Goal: Task Accomplishment & Management: Manage account settings

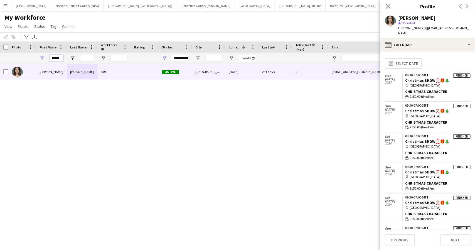
click at [54, 57] on input "******" at bounding box center [57, 58] width 14 height 7
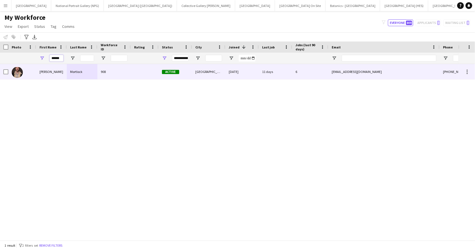
type input "******"
click at [79, 76] on div "Mortlock" at bounding box center [82, 71] width 31 height 15
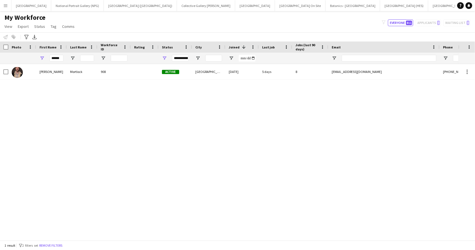
click at [64, 127] on div "Cooper Mortlock 908 Active Edinburgh 27-05-2025 5 days 8 coopermortlock@gmail.c…" at bounding box center [229, 150] width 458 height 172
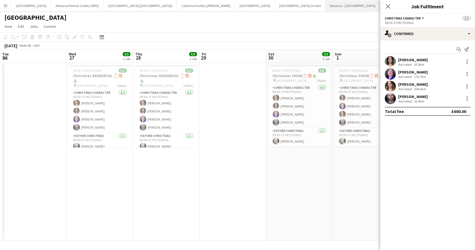
scroll to position [0, 143]
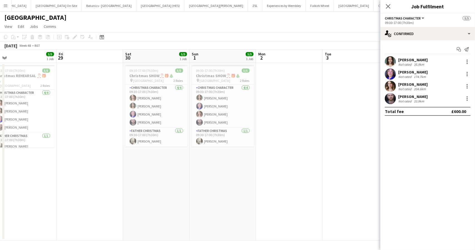
click at [4, 5] on app-icon "Menu" at bounding box center [5, 5] width 4 height 4
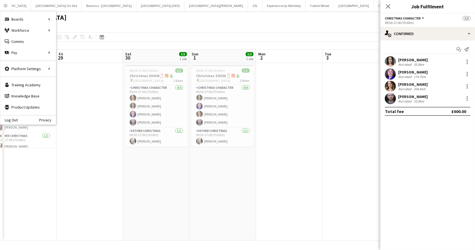
click at [127, 18] on div "Pensthorpe user" at bounding box center [237, 16] width 475 height 11
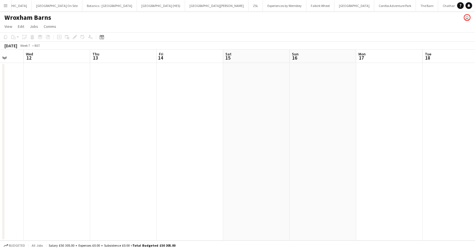
scroll to position [0, 173]
click at [17, 47] on div "February 2025" at bounding box center [10, 46] width 13 height 6
click at [17, 45] on div "February 2025" at bounding box center [10, 46] width 13 height 6
click at [32, 45] on span "Week 7" at bounding box center [25, 45] width 14 height 4
click at [40, 45] on div "BST" at bounding box center [38, 45] width 6 height 4
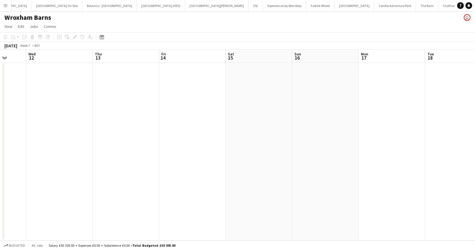
click at [17, 44] on div "February 2025" at bounding box center [10, 46] width 13 height 6
click at [17, 45] on div "February 2025" at bounding box center [10, 46] width 13 height 6
click at [17, 46] on div "February 2025" at bounding box center [10, 46] width 13 height 6
click at [102, 37] on icon "Date picker" at bounding box center [102, 37] width 4 height 4
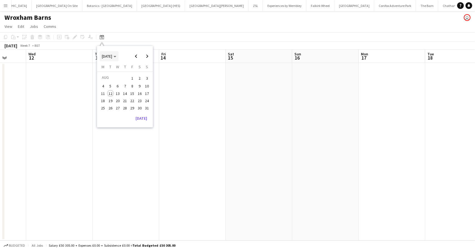
click at [116, 55] on span "[DATE]" at bounding box center [109, 56] width 14 height 5
click at [119, 84] on span "2025" at bounding box center [118, 85] width 11 height 7
click at [145, 56] on span "Next year" at bounding box center [147, 56] width 11 height 11
click at [134, 55] on span "Previous year" at bounding box center [135, 56] width 11 height 11
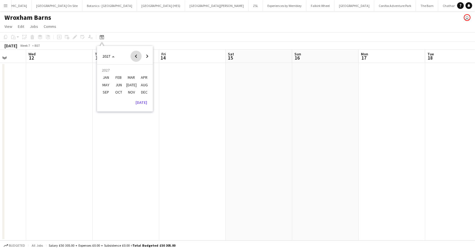
click at [134, 55] on span "Previous year" at bounding box center [135, 56] width 11 height 11
click at [136, 91] on span "NOV" at bounding box center [131, 92] width 11 height 7
click at [119, 94] on span "12" at bounding box center [117, 93] width 7 height 7
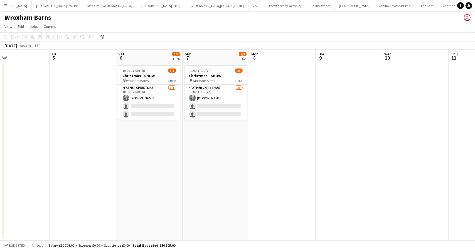
scroll to position [0, 149]
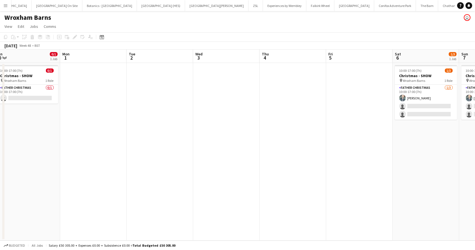
drag, startPoint x: 53, startPoint y: 156, endPoint x: 330, endPoint y: 146, distance: 276.5
click at [330, 146] on app-calendar-viewport "Fri 28 Sat 29 Sun 30 0/1 1 Job Mon 1 Tue 2 Wed 3 Thu 4 Fri 5 Sat 6 1/3 1 Job Su…" at bounding box center [237, 145] width 475 height 191
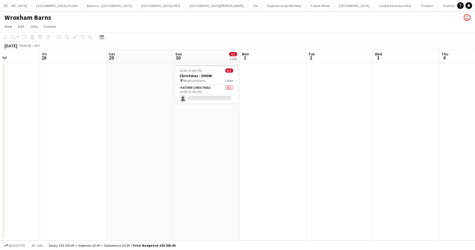
drag, startPoint x: 90, startPoint y: 154, endPoint x: 264, endPoint y: 146, distance: 173.8
click at [264, 146] on app-calendar-viewport "Tue 25 Wed 26 Thu 27 Fri 28 Sat 29 Sun 30 0/1 1 Job Mon 1 Tue 2 Wed 3 Thu 4 Fri…" at bounding box center [237, 145] width 475 height 191
click at [208, 93] on app-card-role "Father Christmas 0/1 10:00-17:00 (7h) single-neutral-actions" at bounding box center [206, 94] width 62 height 19
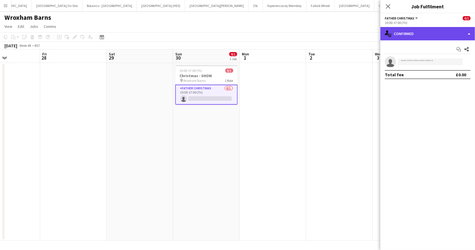
click at [430, 31] on div "single-neutral-actions-check-2 Confirmed" at bounding box center [427, 33] width 95 height 13
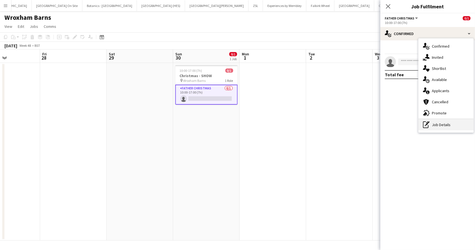
click at [445, 123] on div "pen-write Job Details" at bounding box center [445, 124] width 55 height 11
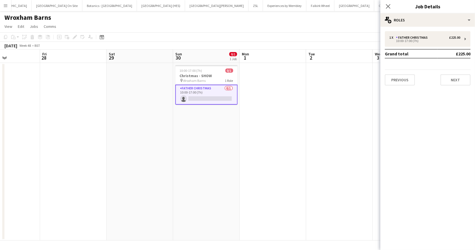
click at [332, 22] on app-page-menu "View Day view expanded Day view collapsed Month view Date picker Jump to today …" at bounding box center [237, 27] width 475 height 11
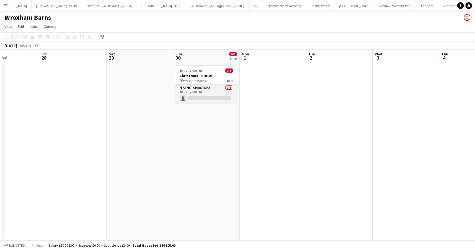
click at [209, 93] on app-card-role "Father Christmas 0/1 10:00-17:00 (7h) single-neutral-actions" at bounding box center [206, 94] width 62 height 19
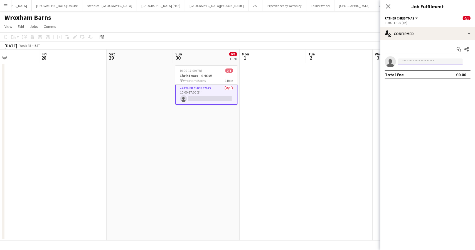
click at [419, 63] on input at bounding box center [430, 61] width 65 height 7
type input "*****"
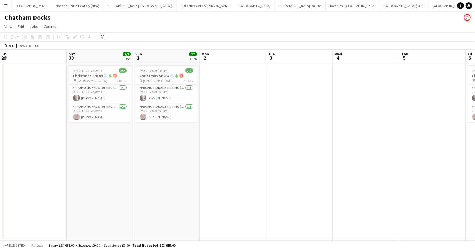
scroll to position [0, 260]
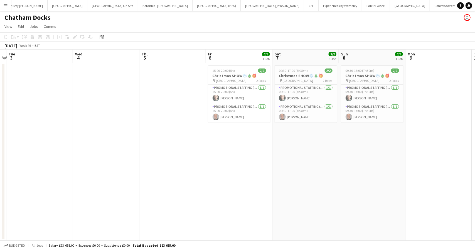
click at [4, 5] on app-icon "Menu" at bounding box center [5, 5] width 4 height 4
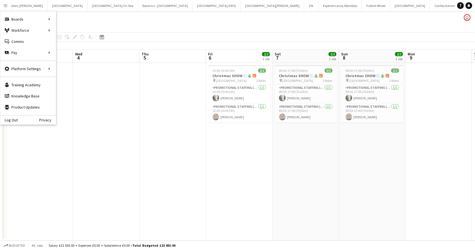
click at [154, 23] on app-page-menu "View Day view expanded Day view collapsed Month view Date picker Jump to [DATE]…" at bounding box center [237, 27] width 475 height 11
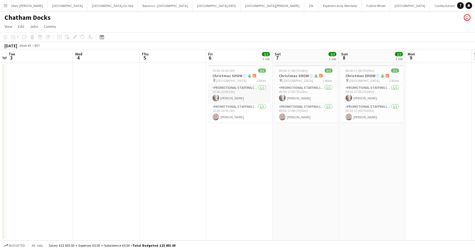
click at [228, 94] on app-card-role "Promotional Staffing (Character Staff) 1/1 15:00-20:00 (5h) Richard Blackman" at bounding box center [239, 94] width 62 height 19
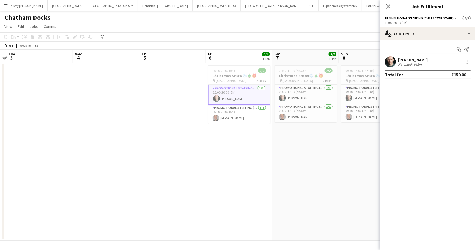
click at [221, 23] on app-page-menu "View Day view expanded Day view collapsed Month view Date picker Jump to [DATE]…" at bounding box center [237, 27] width 475 height 11
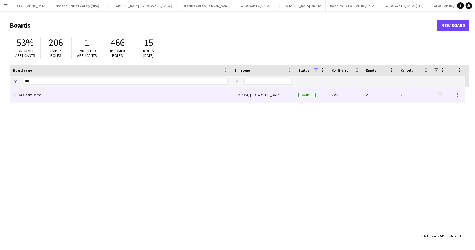
click at [28, 95] on link "Wroxham Barns" at bounding box center [120, 95] width 215 height 16
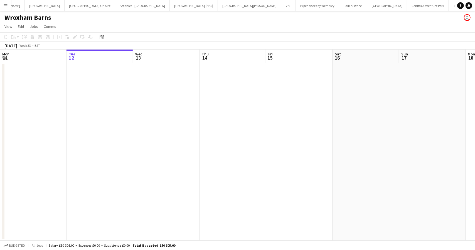
scroll to position [0, 212]
click at [102, 36] on icon "Date picker" at bounding box center [102, 37] width 4 height 4
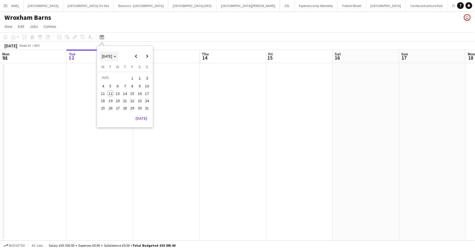
click at [116, 58] on span "[DATE]" at bounding box center [109, 56] width 14 height 5
click at [120, 57] on span "2016 – 2039" at bounding box center [114, 56] width 14 height 10
click at [107, 55] on span "[DATE]" at bounding box center [107, 56] width 10 height 5
click at [107, 55] on span "2016 – 2039" at bounding box center [114, 56] width 14 height 10
click at [146, 54] on span "Next month" at bounding box center [147, 56] width 11 height 11
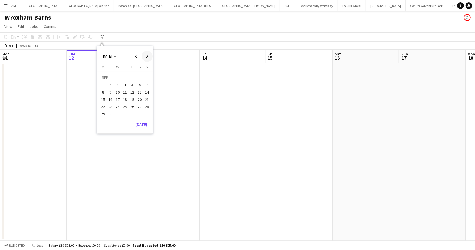
click at [146, 54] on span "Next month" at bounding box center [147, 56] width 11 height 11
click at [148, 108] on span "30" at bounding box center [147, 108] width 7 height 7
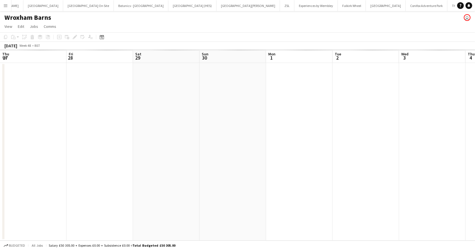
scroll to position [0, 191]
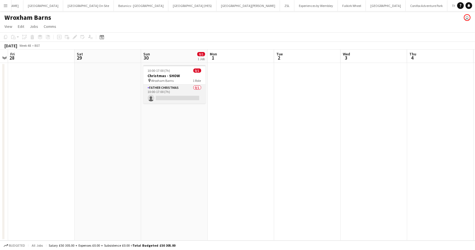
click at [169, 98] on app-card-role "Father Christmas 0/1 10:00-17:00 (7h) single-neutral-actions" at bounding box center [174, 94] width 62 height 19
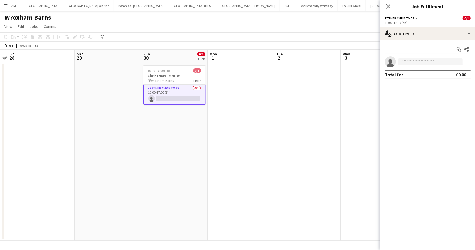
click at [434, 58] on input at bounding box center [430, 61] width 65 height 7
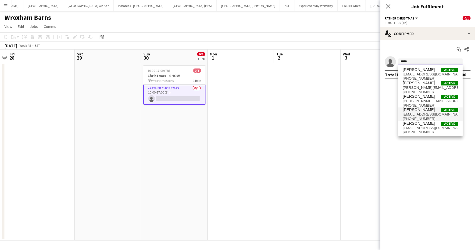
type input "*****"
click at [420, 113] on span "davidfernandez999@hotmail.com" at bounding box center [431, 114] width 56 height 4
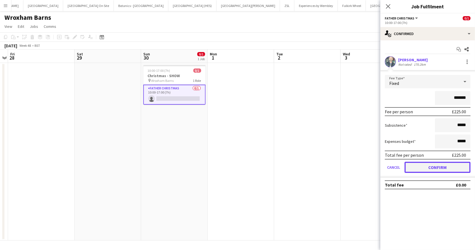
click at [430, 166] on button "Confirm" at bounding box center [438, 167] width 66 height 11
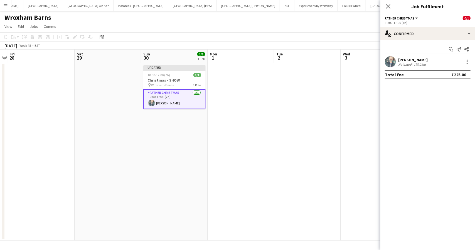
click at [349, 14] on div "Wroxham Barns user" at bounding box center [237, 16] width 475 height 11
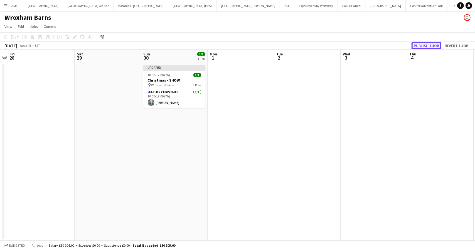
click at [421, 45] on button "Publish 1 job" at bounding box center [427, 45] width 30 height 7
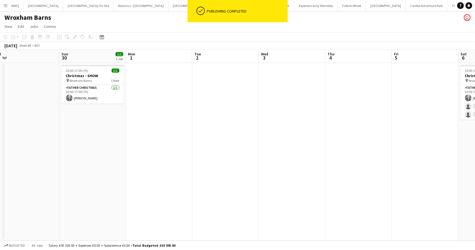
scroll to position [0, 127]
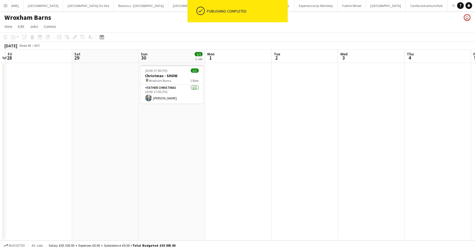
drag, startPoint x: 374, startPoint y: 136, endPoint x: 372, endPoint y: 156, distance: 20.2
click at [372, 156] on app-calendar-viewport "Wed 26 Thu 27 Fri 28 Sat 29 Sun 30 1/1 1 Job Mon 1 Tue 2 Wed 3 Thu 4 Fri 5 Sat …" at bounding box center [237, 145] width 475 height 191
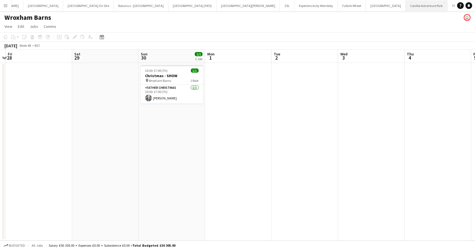
click at [406, 3] on button "Conifox Adventure Park Close" at bounding box center [427, 5] width 42 height 11
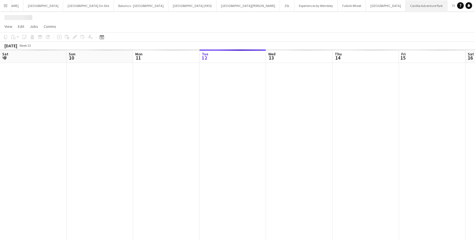
scroll to position [0, 133]
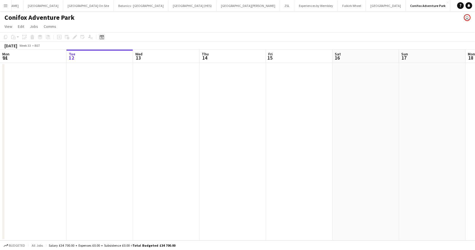
click at [102, 38] on icon "Date picker" at bounding box center [102, 37] width 4 height 4
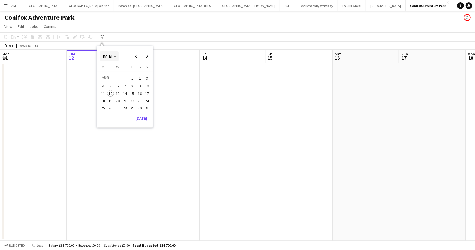
click at [116, 56] on polygon "Choose month and year" at bounding box center [115, 56] width 3 height 1
click at [120, 56] on span "2016 – 2039" at bounding box center [114, 56] width 14 height 10
click at [146, 57] on span "Next month" at bounding box center [147, 56] width 11 height 11
click at [121, 99] on span "15" at bounding box center [117, 99] width 7 height 7
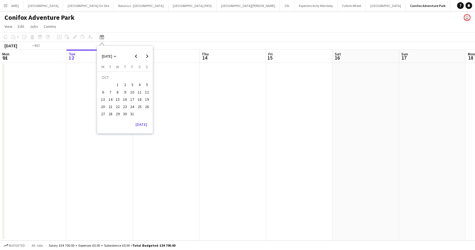
scroll to position [0, 191]
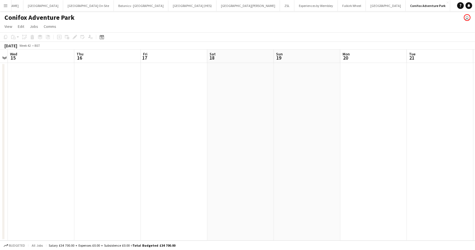
drag, startPoint x: 374, startPoint y: 147, endPoint x: 107, endPoint y: 139, distance: 267.2
click at [107, 139] on app-calendar-viewport "Sun 12 Mon 13 Tue 14 Wed 15 Thu 16 Fri 17 Sat 18 Sun 19 Mon 20 Tue 21 Wed 22 Th…" at bounding box center [237, 145] width 475 height 191
drag, startPoint x: 342, startPoint y: 141, endPoint x: 60, endPoint y: 135, distance: 281.6
click at [14, 136] on app-calendar-viewport "Sat 18 Sun 19 Mon 20 Tue 21 Wed 22 Thu 23 Fri 24 Sat 25 Sun 26 Mon 27 Tue 28 We…" at bounding box center [237, 145] width 475 height 191
drag, startPoint x: 267, startPoint y: 135, endPoint x: 66, endPoint y: 141, distance: 201.0
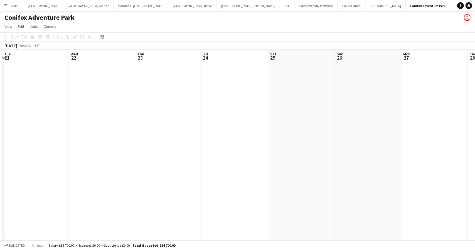
click at [66, 141] on app-calendar-viewport "Sat 18 Sun 19 Mon 20 Tue 21 Wed 22 Thu 23 Fri 24 Sat 25 Sun 26 Mon 27 Tue 28 We…" at bounding box center [237, 145] width 475 height 191
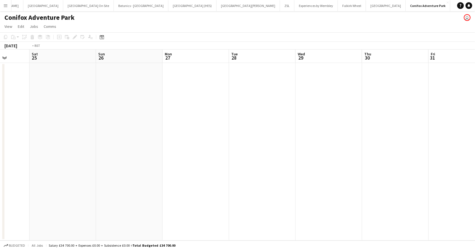
drag, startPoint x: 335, startPoint y: 141, endPoint x: 109, endPoint y: 149, distance: 226.6
click at [109, 149] on app-calendar-viewport "Wed 22 Thu 23 Fri 24 Sat 25 Sun 26 Mon 27 Tue 28 Wed 29 Thu 30 Fri 31 Sat 1 Sun…" at bounding box center [237, 145] width 475 height 191
drag, startPoint x: 347, startPoint y: 148, endPoint x: 414, endPoint y: 153, distance: 66.9
click at [418, 153] on app-calendar-viewport "Mon 27 Tue 28 Wed 29 Thu 30 Fri 31 Sat 1 Sun 2 Mon 3 Tue 4 Wed 5 Thu 6 Fri 7 Sa…" at bounding box center [237, 145] width 475 height 191
drag, startPoint x: 160, startPoint y: 161, endPoint x: 344, endPoint y: 161, distance: 184.2
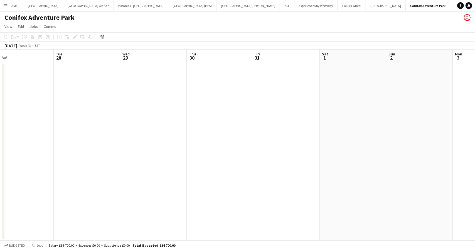
click at [344, 161] on app-calendar-viewport "Sat 25 Sun 26 Mon 27 Tue 28 Wed 29 Thu 30 Fri 31 Sat 1 Sun 2 Mon 3 Tue 4 Wed 5 …" at bounding box center [237, 145] width 475 height 191
drag, startPoint x: 265, startPoint y: 159, endPoint x: 306, endPoint y: 159, distance: 41.2
click at [306, 159] on app-calendar-viewport "Tue 21 Wed 22 Thu 23 Fri 24 Sat 25 Sun 26 Mon 27 Tue 28 Wed 29 Thu 30 Fri 31 Sa…" at bounding box center [237, 145] width 475 height 191
drag, startPoint x: 287, startPoint y: 134, endPoint x: 195, endPoint y: 120, distance: 93.3
click at [321, 134] on app-calendar-viewport "Fri 17 Sat 18 Sun 19 Mon 20 Tue 21 Wed 22 Thu 23 Fri 24 Sat 25 Sun 26 Mon 27 Tu…" at bounding box center [237, 145] width 475 height 191
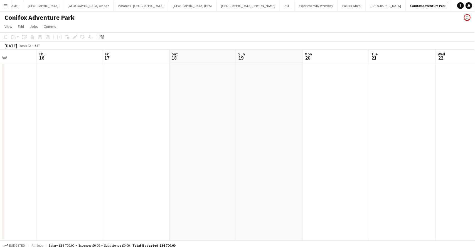
drag, startPoint x: 316, startPoint y: 113, endPoint x: 255, endPoint y: 114, distance: 61.2
click at [322, 114] on app-calendar-viewport "Mon 13 Tue 14 Wed 15 Thu 16 Fri 17 Sat 18 Sun 19 Mon 20 Tue 21 Wed 22 Thu 23 Fr…" at bounding box center [237, 145] width 475 height 191
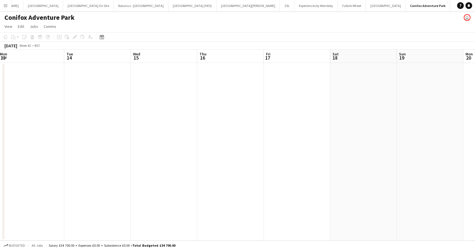
drag, startPoint x: 282, startPoint y: 119, endPoint x: 255, endPoint y: 124, distance: 27.4
click at [255, 124] on app-calendar-viewport "Fri 10 Sat 11 Sun 12 Mon 13 Tue 14 Wed 15 Thu 16 Fri 17 Sat 18 Sun 19 Mon 20 Tu…" at bounding box center [237, 145] width 475 height 191
drag, startPoint x: 445, startPoint y: 5, endPoint x: 337, endPoint y: 25, distance: 110.2
click at [337, 25] on app-page-menu "View Day view expanded Day view collapsed Month view Date picker Jump to [DATE]…" at bounding box center [237, 27] width 475 height 11
drag, startPoint x: 436, startPoint y: 7, endPoint x: 398, endPoint y: 4, distance: 38.3
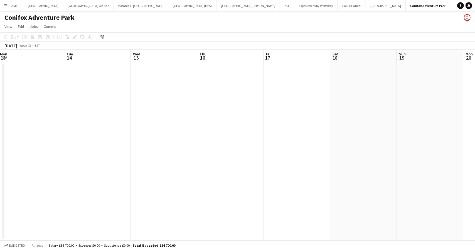
click at [321, 18] on div "Conifox Adventure Park user" at bounding box center [237, 16] width 475 height 11
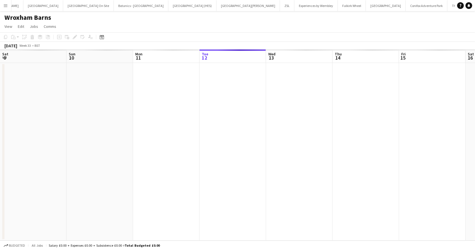
scroll to position [0, 133]
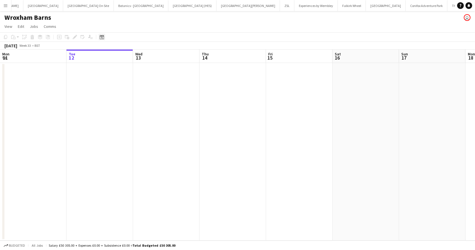
click at [101, 36] on icon at bounding box center [102, 37] width 4 height 4
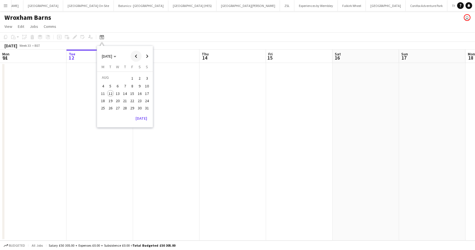
click at [134, 56] on span "Previous month" at bounding box center [135, 56] width 11 height 11
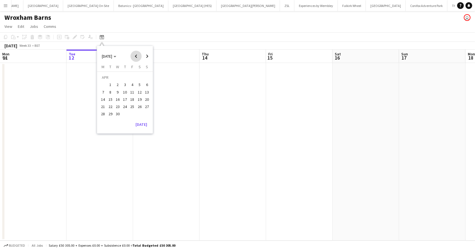
click at [134, 56] on span "Previous month" at bounding box center [135, 56] width 11 height 11
click at [125, 103] on span "19" at bounding box center [125, 100] width 7 height 7
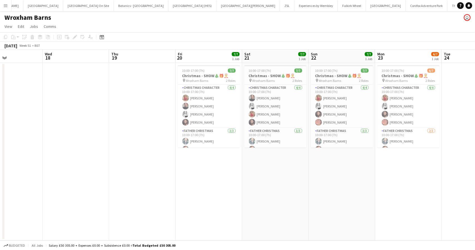
scroll to position [0, 238]
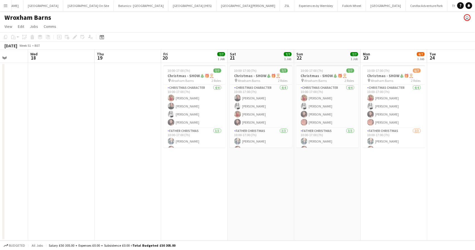
drag, startPoint x: 310, startPoint y: 199, endPoint x: 261, endPoint y: 195, distance: 48.6
click at [263, 198] on app-calendar-viewport "Sat 14 7/7 1 Job Sun 15 7/7 1 Job Mon 16 Tue 17 Wed 18 Thu 19 Fri 20 7/7 1 Job …" at bounding box center [237, 145] width 475 height 191
click at [191, 103] on app-card-role "Christmas Character 4/4 10:00-17:00 (7h) Lucy Short Melanie Clark Emma Smith Sa…" at bounding box center [194, 106] width 62 height 43
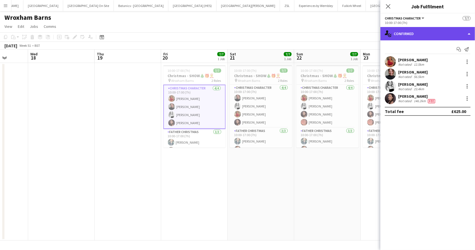
click at [469, 34] on div "single-neutral-actions-check-2 Confirmed" at bounding box center [427, 33] width 95 height 13
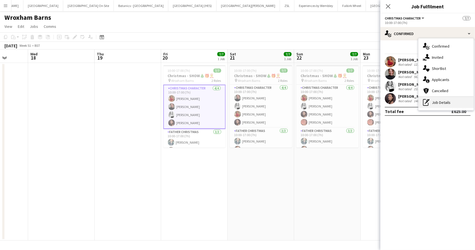
click at [441, 102] on div "pen-write Job Details" at bounding box center [445, 102] width 55 height 11
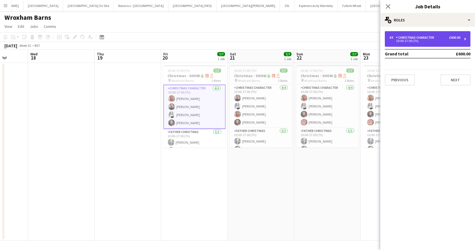
click at [431, 38] on div "Christmas Character" at bounding box center [416, 38] width 40 height 4
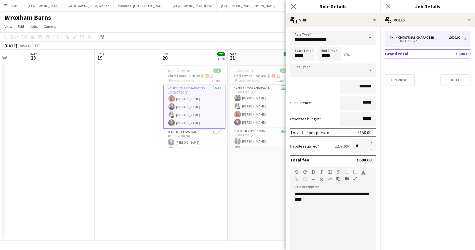
click at [211, 33] on app-toolbar "Copy Paste Paste Ctrl+V Paste with crew Ctrl+Shift+V Paste linked Job [GEOGRAPH…" at bounding box center [237, 36] width 475 height 9
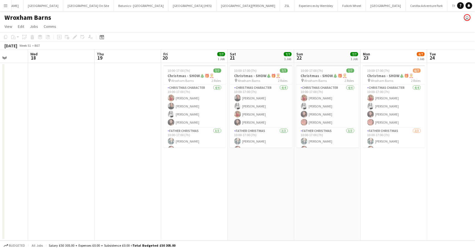
click at [5, 5] on app-icon "Menu" at bounding box center [5, 5] width 4 height 4
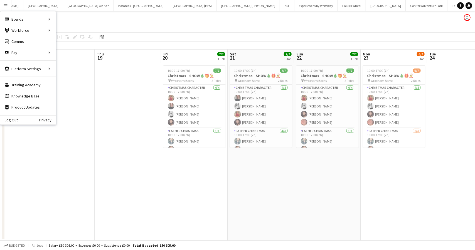
click at [225, 21] on div "Wroxham Barns user" at bounding box center [237, 16] width 475 height 11
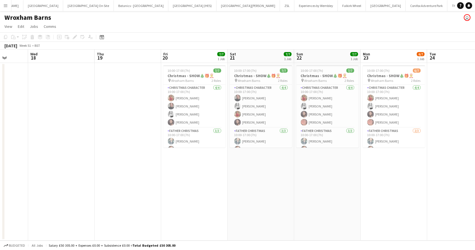
click at [8, 5] on app-icon "Menu" at bounding box center [5, 5] width 4 height 4
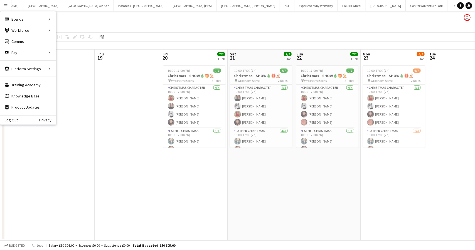
click at [193, 18] on div "Wroxham Barns user" at bounding box center [237, 16] width 475 height 11
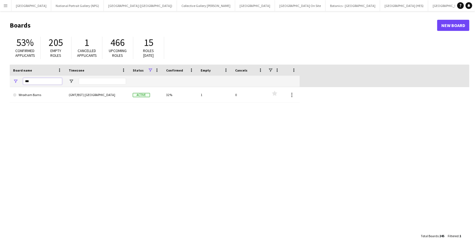
click at [30, 80] on input "***" at bounding box center [42, 81] width 39 height 7
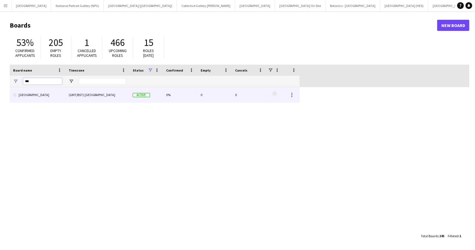
type input "***"
click at [35, 97] on link "[GEOGRAPHIC_DATA]" at bounding box center [37, 95] width 49 height 16
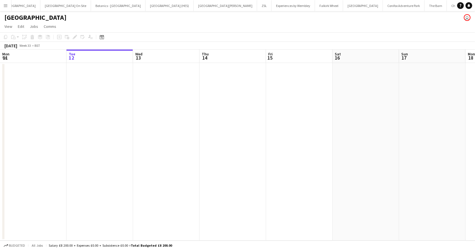
scroll to position [0, 237]
click at [102, 37] on icon at bounding box center [102, 38] width 2 height 2
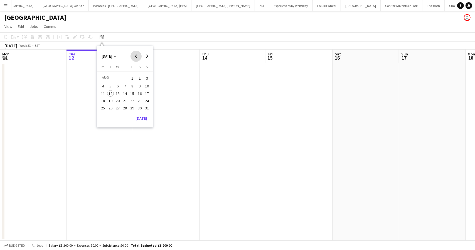
click at [134, 55] on span "Previous month" at bounding box center [135, 56] width 11 height 11
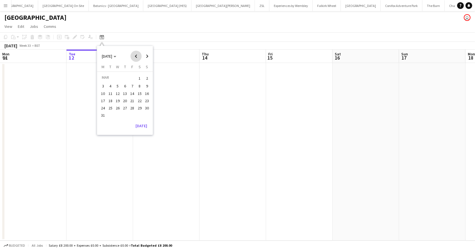
click at [134, 55] on span "Previous month" at bounding box center [135, 56] width 11 height 11
click at [125, 98] on span "19" at bounding box center [125, 100] width 7 height 7
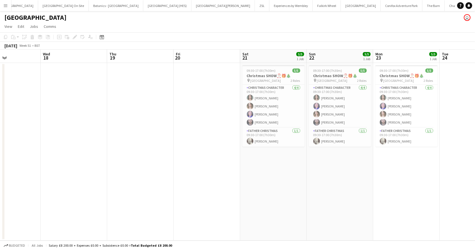
scroll to position [0, 278]
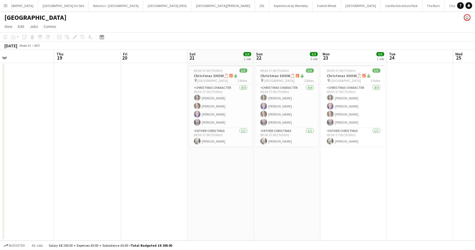
drag, startPoint x: 326, startPoint y: 175, endPoint x: 251, endPoint y: 176, distance: 74.6
click at [251, 176] on app-calendar-viewport "Sat 14 5/5 1 Job Sun 15 5/5 1 Job Mon 16 Tue 17 Wed 18 Thu 19 Fri 20 Sat 21 5/5…" at bounding box center [237, 145] width 475 height 191
click at [220, 113] on app-card-role "Christmas Character 4/4 09:30-17:00 (7h30m) Rosalind Burt Catherine Warnock Hel…" at bounding box center [220, 106] width 62 height 43
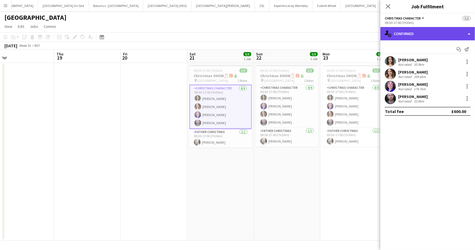
click at [415, 36] on div "single-neutral-actions-check-2 Confirmed" at bounding box center [427, 33] width 95 height 13
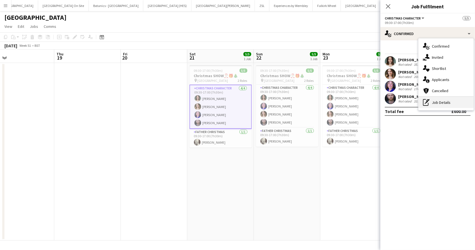
click at [438, 102] on div "pen-write Job Details" at bounding box center [445, 102] width 55 height 11
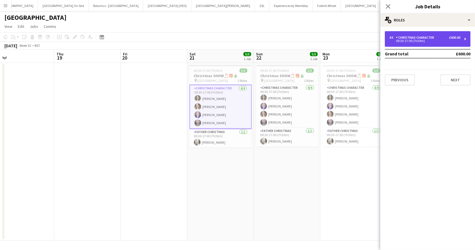
click at [440, 38] on div "4 x Christmas Character £600.00" at bounding box center [424, 38] width 71 height 4
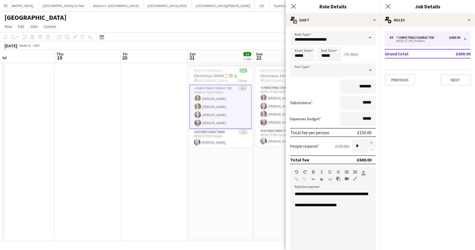
click at [226, 23] on app-page-menu "View Day view expanded Day view collapsed Month view Date picker Jump to today …" at bounding box center [237, 27] width 475 height 11
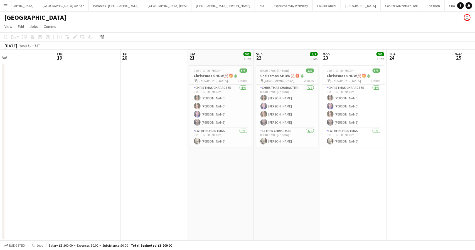
click at [6, 7] on app-icon "Menu" at bounding box center [5, 5] width 4 height 4
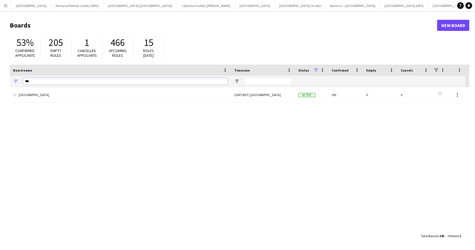
click at [33, 80] on input "***" at bounding box center [125, 81] width 204 height 7
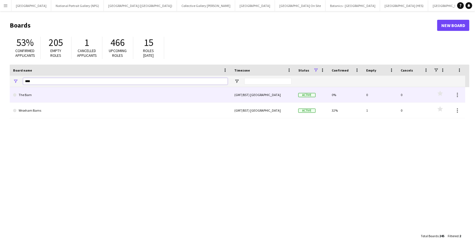
type input "****"
click at [37, 97] on link "The Barn" at bounding box center [120, 95] width 215 height 16
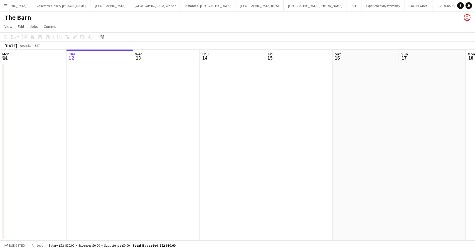
scroll to position [0, 149]
click at [102, 37] on icon "Date picker" at bounding box center [102, 37] width 4 height 4
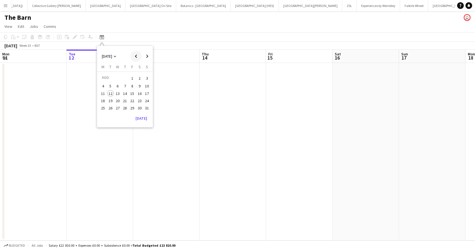
click at [135, 55] on span "Previous month" at bounding box center [135, 56] width 11 height 11
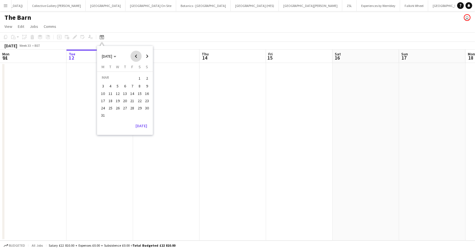
click at [135, 55] on span "Previous month" at bounding box center [135, 56] width 11 height 11
click at [122, 100] on span "19" at bounding box center [125, 100] width 7 height 7
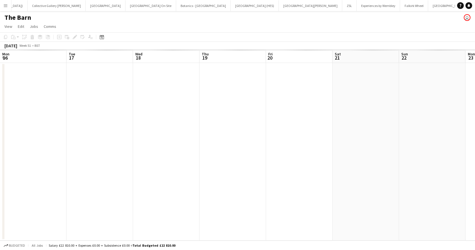
scroll to position [0, 191]
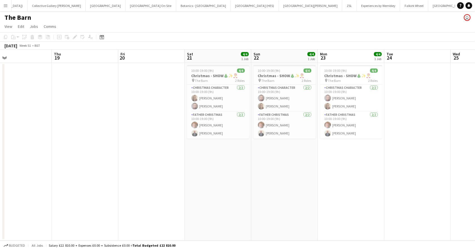
drag, startPoint x: 346, startPoint y: 157, endPoint x: 251, endPoint y: 157, distance: 95.2
click at [251, 157] on app-calendar-viewport "Sat 14 4/4 1 Job Sun 15 4/4 1 Job Mon 16 Tue 17 Wed 18 Thu 19 Fri 20 Sat 21 4/4…" at bounding box center [237, 145] width 475 height 191
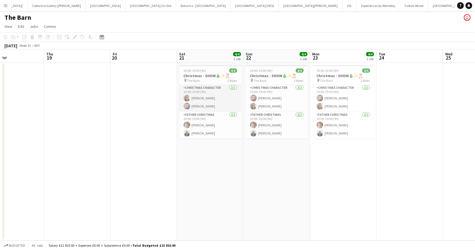
click at [202, 96] on app-card-role "Christmas Character 2/2 10:00-19:00 (9h) Rhianne Brough Joshua Bennett" at bounding box center [210, 98] width 62 height 27
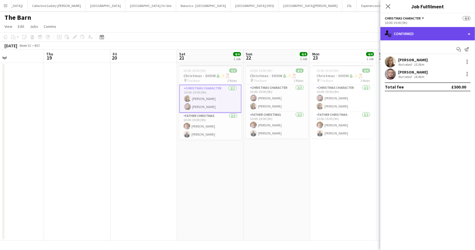
click at [431, 35] on div "single-neutral-actions-check-2 Confirmed" at bounding box center [427, 33] width 95 height 13
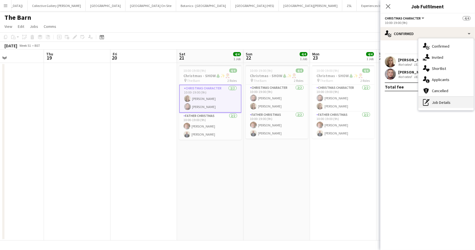
click at [440, 103] on div "pen-write Job Details" at bounding box center [445, 102] width 55 height 11
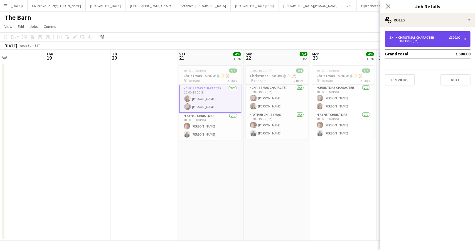
click at [424, 40] on div "10:00-19:00 (9h)" at bounding box center [424, 41] width 71 height 3
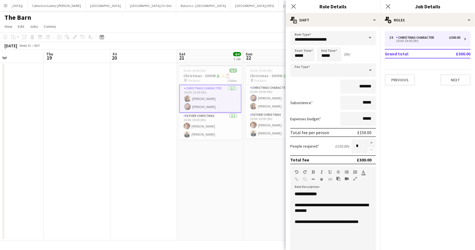
click at [200, 21] on div "The Barn user" at bounding box center [237, 16] width 475 height 11
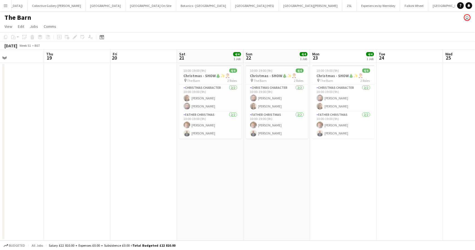
click at [5, 6] on app-icon "Menu" at bounding box center [5, 5] width 4 height 4
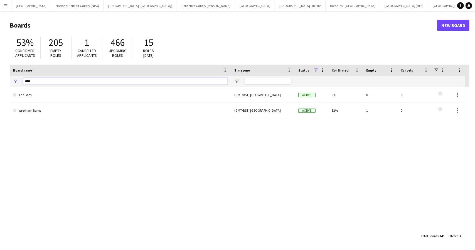
click at [34, 81] on input "****" at bounding box center [125, 81] width 204 height 7
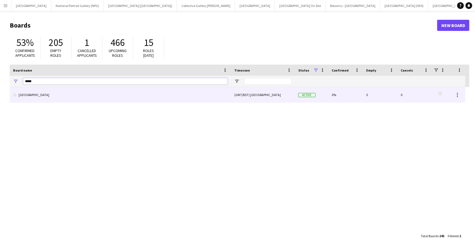
type input "*****"
click at [43, 96] on link "[GEOGRAPHIC_DATA]" at bounding box center [120, 95] width 215 height 16
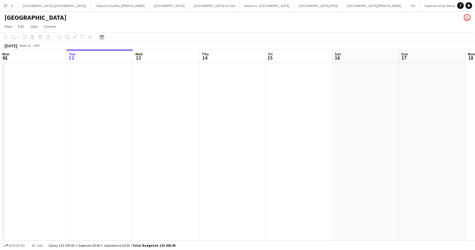
scroll to position [0, 87]
click at [101, 36] on icon at bounding box center [102, 37] width 4 height 4
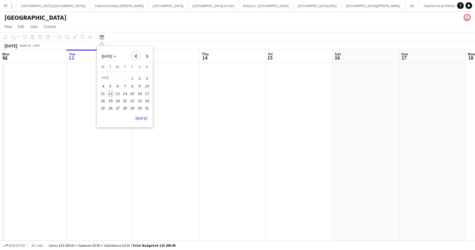
click at [137, 56] on span "Previous month" at bounding box center [135, 56] width 11 height 11
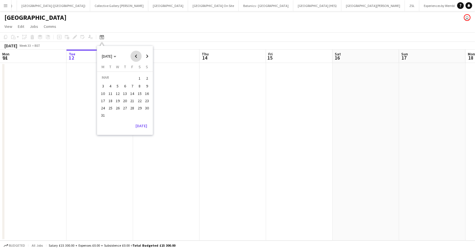
click at [137, 56] on span "Previous month" at bounding box center [135, 56] width 11 height 11
click at [127, 100] on span "19" at bounding box center [125, 100] width 7 height 7
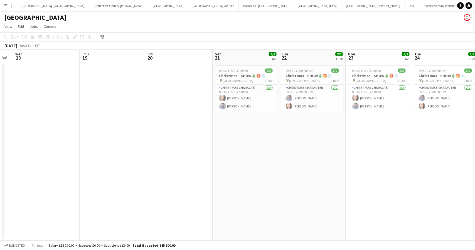
scroll to position [0, 156]
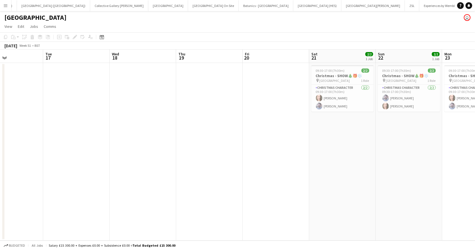
drag, startPoint x: 346, startPoint y: 135, endPoint x: 248, endPoint y: 129, distance: 98.1
click at [248, 129] on app-calendar-viewport "Sat 14 2/2 1 Job Sun 15 2/2 1 Job Mon 16 Tue 17 Wed 18 Thu 19 Fri 20 Sat 21 2/2…" at bounding box center [237, 145] width 475 height 191
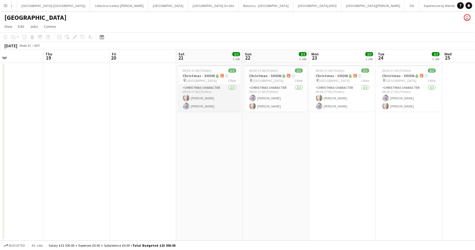
click at [212, 93] on app-card-role "Christmas Character 2/2 09:30-17:00 (7h30m) Rachael Caulton Ross Harris" at bounding box center [209, 98] width 62 height 27
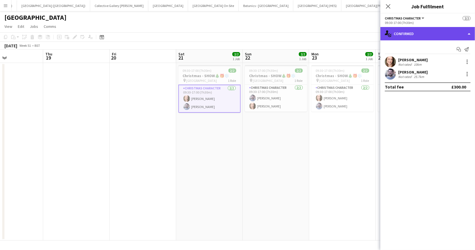
click at [436, 35] on div "single-neutral-actions-check-2 Confirmed" at bounding box center [427, 33] width 95 height 13
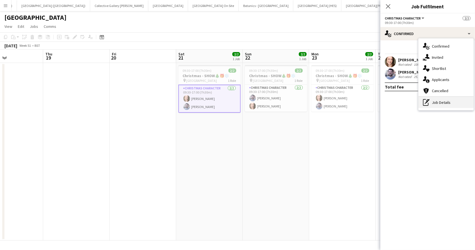
click at [443, 104] on div "pen-write Job Details" at bounding box center [445, 102] width 55 height 11
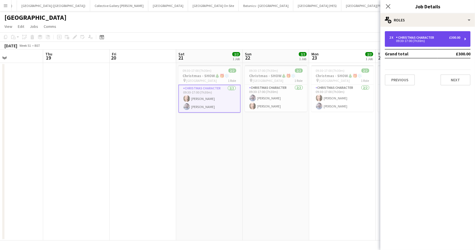
click at [447, 43] on div "2 x Christmas Character £300.00 09:30-17:00 (7h30m)" at bounding box center [428, 39] width 86 height 16
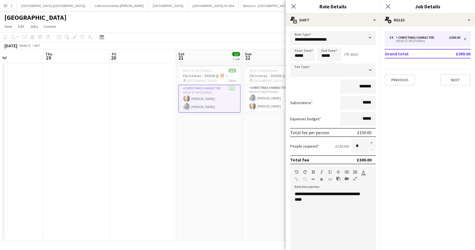
click at [207, 28] on app-page-menu "View Day view expanded Day view collapsed Month view Date picker Jump to today …" at bounding box center [237, 27] width 475 height 11
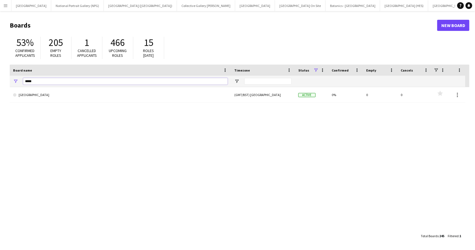
click at [54, 80] on input "*****" at bounding box center [125, 81] width 204 height 7
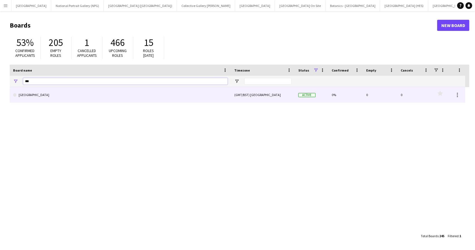
type input "***"
click at [34, 97] on link "[GEOGRAPHIC_DATA]" at bounding box center [120, 95] width 215 height 16
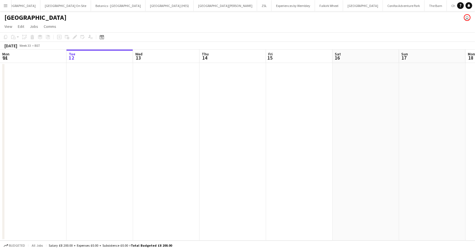
scroll to position [0, 237]
click at [101, 38] on icon "Date picker" at bounding box center [102, 37] width 4 height 4
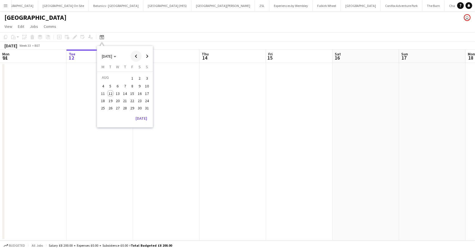
click at [136, 57] on span "Previous month" at bounding box center [135, 56] width 11 height 11
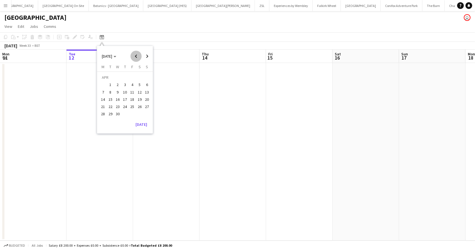
click at [136, 57] on span "Previous month" at bounding box center [135, 56] width 11 height 11
click at [126, 99] on span "19" at bounding box center [125, 100] width 7 height 7
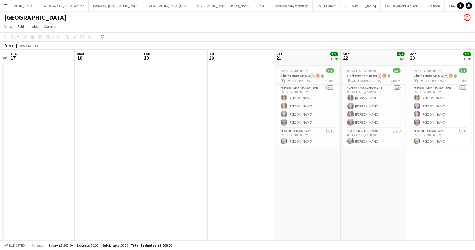
click at [47, 125] on app-date-cell at bounding box center [41, 152] width 66 height 178
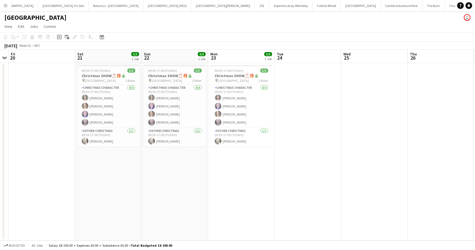
scroll to position [0, 224]
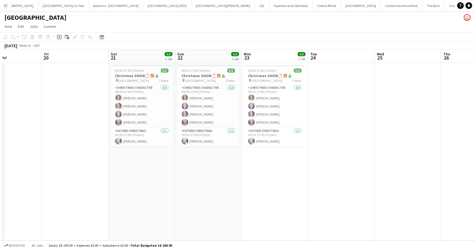
drag, startPoint x: 370, startPoint y: 191, endPoint x: 201, endPoint y: 174, distance: 170.5
click at [204, 181] on app-calendar-viewport "Mon 16 Tue 17 Wed 18 Thu 19 Fri 20 Sat 21 5/5 1 Job Sun 22 5/5 1 Job Mon 23 5/5…" at bounding box center [237, 145] width 475 height 191
click at [141, 107] on app-card-role "Christmas Character 4/4 09:30-17:00 (7h30m) Rosalind Burt Catherine Warnock Hel…" at bounding box center [141, 106] width 62 height 43
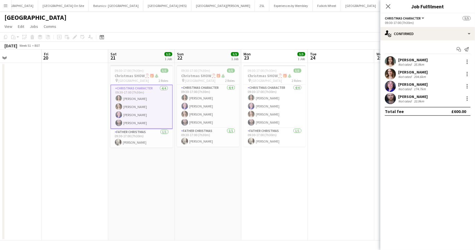
click at [435, 84] on div "Helen Fullerton Not rated 174.7km" at bounding box center [427, 86] width 95 height 11
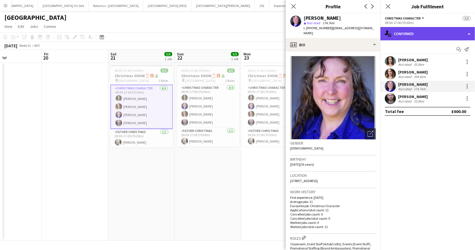
click at [457, 30] on div "single-neutral-actions-check-2 Confirmed" at bounding box center [427, 33] width 95 height 13
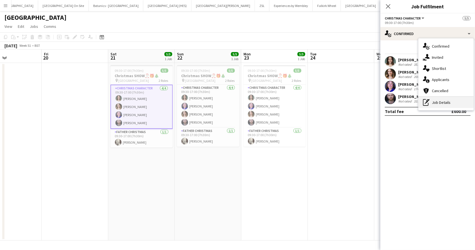
click at [446, 101] on div "pen-write Job Details" at bounding box center [445, 102] width 55 height 11
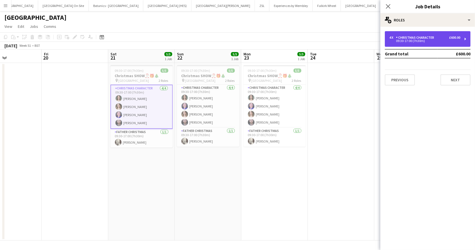
click at [437, 40] on div "09:30-17:00 (7h30m)" at bounding box center [424, 41] width 71 height 3
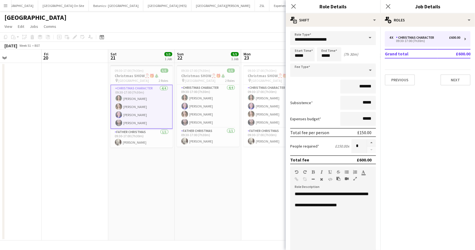
click at [215, 21] on div "Pensthorpe user" at bounding box center [237, 16] width 475 height 11
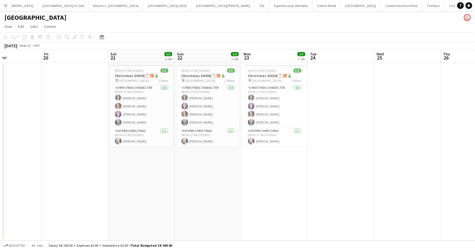
click at [6, 6] on app-icon "Menu" at bounding box center [5, 5] width 4 height 4
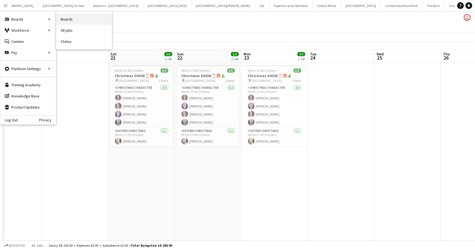
click at [66, 18] on link "Boards" at bounding box center [84, 19] width 56 height 11
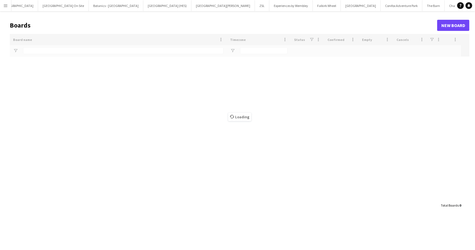
type input "***"
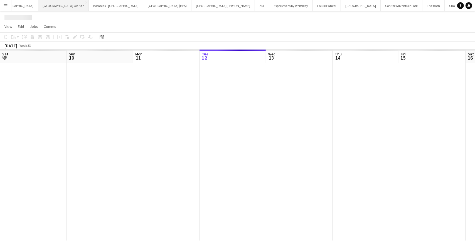
scroll to position [0, 133]
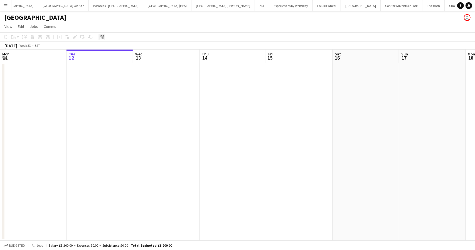
click at [101, 35] on icon "Date picker" at bounding box center [102, 37] width 4 height 4
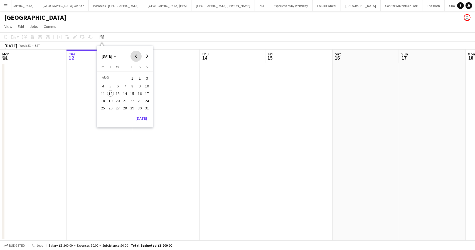
click at [134, 56] on span "Previous month" at bounding box center [135, 56] width 11 height 11
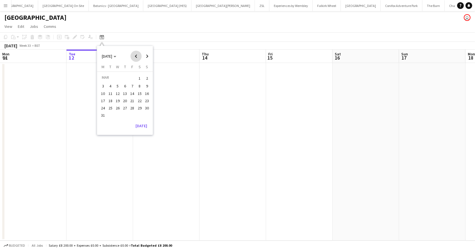
click at [134, 56] on span "Previous month" at bounding box center [135, 56] width 11 height 11
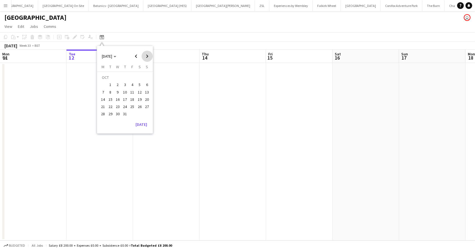
click at [148, 58] on span "Next month" at bounding box center [147, 56] width 11 height 11
click at [126, 99] on span "19" at bounding box center [125, 100] width 7 height 7
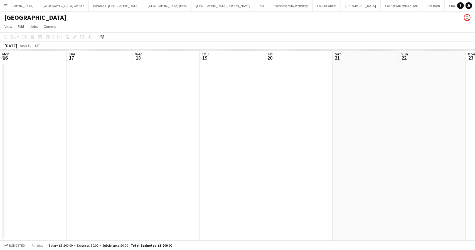
scroll to position [0, 191]
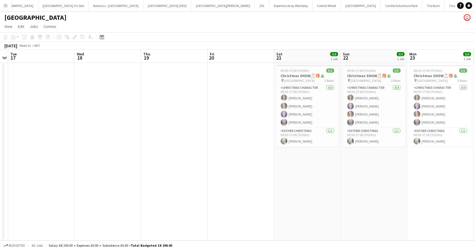
click at [3, 5] on app-icon "Menu" at bounding box center [5, 5] width 4 height 4
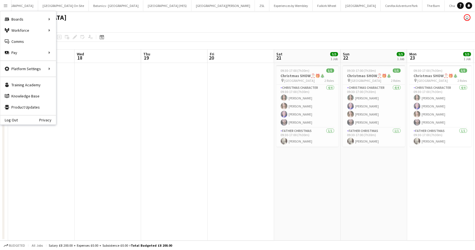
click at [160, 175] on app-date-cell at bounding box center [174, 152] width 66 height 178
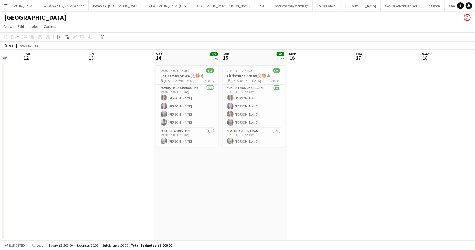
drag, startPoint x: 111, startPoint y: 177, endPoint x: 416, endPoint y: 219, distance: 307.9
click at [416, 219] on app-calendar-viewport "Tue 10 Wed 11 Thu 12 Fri 13 Sat 14 5/5 1 Job Sun 15 5/5 1 Job Mon 16 Tue 17 Wed…" at bounding box center [237, 145] width 475 height 191
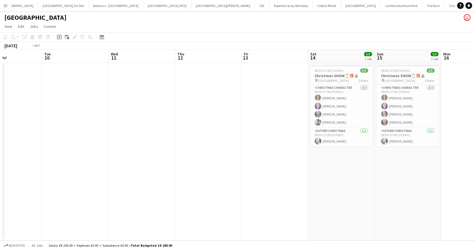
drag, startPoint x: 170, startPoint y: 217, endPoint x: 405, endPoint y: 222, distance: 234.9
click at [444, 222] on app-calendar-viewport "Sun 8 Mon 9 Tue 10 Wed 11 Thu 12 Fri 13 Sat 14 5/5 1 Job Sun 15 5/5 1 Job Mon 1…" at bounding box center [237, 145] width 475 height 191
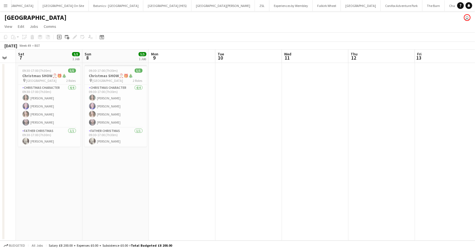
drag, startPoint x: 96, startPoint y: 222, endPoint x: 390, endPoint y: 225, distance: 293.8
click at [390, 225] on app-calendar-viewport "Thu 5 Fri 6 Sat 7 5/5 1 Job Sun 8 5/5 1 Job Mon 9 Tue 10 Wed 11 Thu 12 Fri 13 S…" at bounding box center [237, 145] width 475 height 191
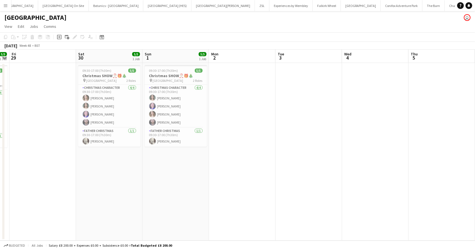
drag, startPoint x: 115, startPoint y: 226, endPoint x: 343, endPoint y: 199, distance: 229.7
click at [362, 199] on app-calendar-viewport "Wed 27 5/5 1 Job Thu 28 5/5 1 Job Fri 29 Sat 30 5/5 1 Job Sun 1 5/5 1 Job Mon 2…" at bounding box center [237, 145] width 475 height 191
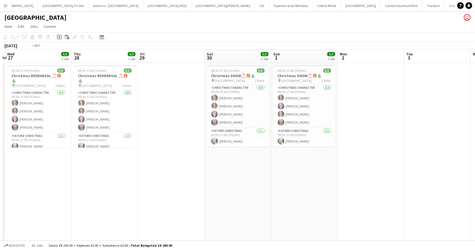
drag, startPoint x: 79, startPoint y: 199, endPoint x: 394, endPoint y: 164, distance: 317.2
click at [394, 164] on app-calendar-viewport "Mon 25 Tue 26 Wed 27 5/5 1 Job Thu 28 5/5 1 Job Fri 29 Sat 30 5/5 1 Job Sun 1 5…" at bounding box center [237, 145] width 475 height 191
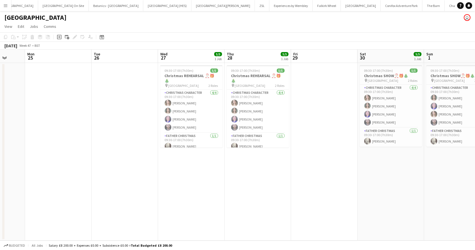
drag, startPoint x: 155, startPoint y: 159, endPoint x: 61, endPoint y: 161, distance: 94.1
click at [57, 164] on app-calendar-viewport "Thu 21 Fri 22 Sat 23 Sun 24 Mon 25 Tue 26 Wed 27 5/5 1 Job Thu 28 5/5 1 Job Fri…" at bounding box center [237, 145] width 475 height 191
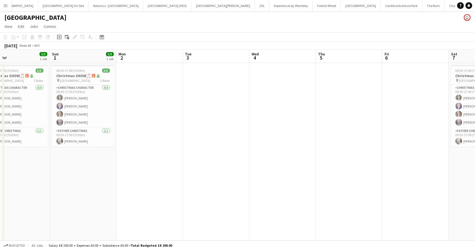
drag, startPoint x: 232, startPoint y: 203, endPoint x: 0, endPoint y: 211, distance: 231.9
click at [0, 211] on app-calendar-viewport "Thu 28 5/5 1 Job Fri 29 Sat 30 5/5 1 Job Sun 1 5/5 1 Job Mon 2 Tue 3 Wed 4 Thu …" at bounding box center [237, 145] width 475 height 191
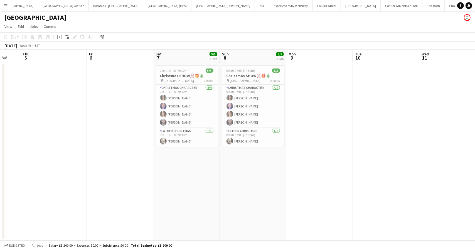
scroll to position [0, 207]
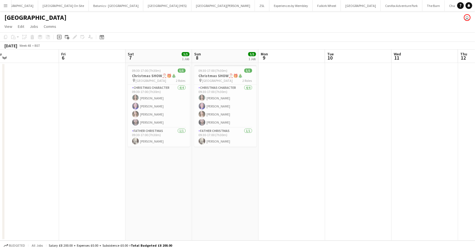
drag, startPoint x: 323, startPoint y: 203, endPoint x: 0, endPoint y: 205, distance: 323.3
click at [0, 205] on app-calendar-viewport "Mon 2 Tue 3 Wed 4 Thu 5 Fri 6 Sat 7 5/5 1 Job Sun 8 5/5 1 Job Mon 9 Tue 10 Wed …" at bounding box center [237, 145] width 475 height 191
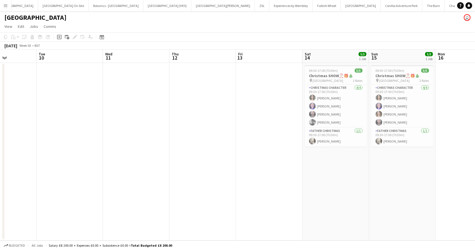
drag, startPoint x: 342, startPoint y: 205, endPoint x: 52, endPoint y: 206, distance: 290.2
click at [52, 206] on app-calendar-viewport "Fri 6 Sat 7 5/5 1 Job Sun 8 5/5 1 Job Mon 9 Tue 10 Wed 11 Thu 12 Fri 13 Sat 14 …" at bounding box center [237, 145] width 475 height 191
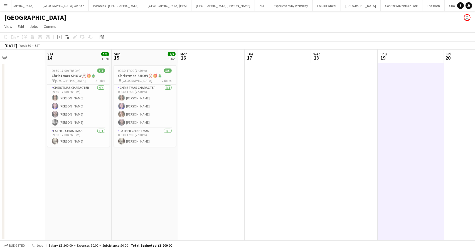
drag, startPoint x: 378, startPoint y: 206, endPoint x: 123, endPoint y: 211, distance: 255.5
click at [123, 211] on app-calendar-viewport "Tue 10 Wed 11 Thu 12 Fri 13 Sat 14 5/5 1 Job Sun 15 5/5 1 Job Mon 16 Tue 17 Wed…" at bounding box center [237, 145] width 475 height 191
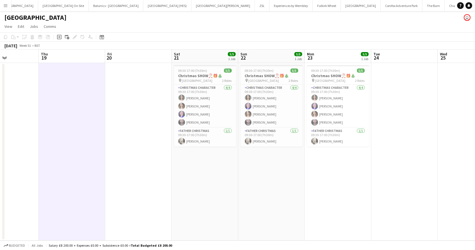
drag, startPoint x: 431, startPoint y: 200, endPoint x: 92, endPoint y: 216, distance: 339.0
click at [91, 217] on app-calendar-viewport "Mon 16 Tue 17 Wed 18 Thu 19 Fri 20 Sat 21 5/5 1 Job Sun 22 5/5 1 Job Mon 23 5/5…" at bounding box center [237, 145] width 475 height 191
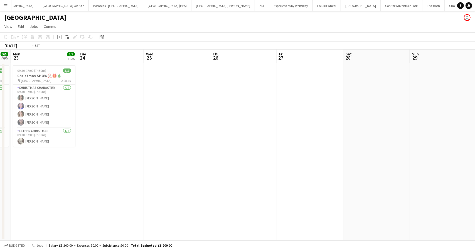
scroll to position [0, 201]
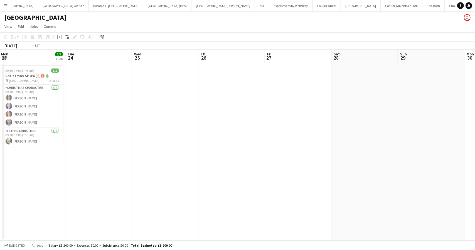
drag, startPoint x: 344, startPoint y: 218, endPoint x: 81, endPoint y: 215, distance: 262.7
click at [81, 215] on app-calendar-viewport "Fri 20 Sat 21 5/5 1 Job Sun 22 5/5 1 Job Mon 23 5/5 1 Job Tue 24 Wed 25 Thu 26 …" at bounding box center [237, 145] width 475 height 191
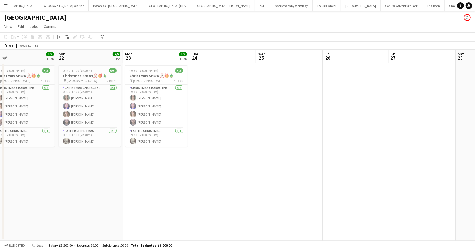
drag, startPoint x: 226, startPoint y: 208, endPoint x: 362, endPoint y: 206, distance: 135.5
click at [362, 206] on app-calendar-viewport "Thu 19 Fri 20 Sat 21 5/5 1 Job Sun 22 5/5 1 Job Mon 23 5/5 1 Job Tue 24 Wed 25 …" at bounding box center [237, 145] width 475 height 191
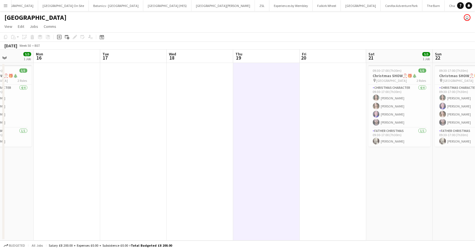
drag, startPoint x: 140, startPoint y: 207, endPoint x: 383, endPoint y: 192, distance: 243.9
click at [383, 192] on app-calendar-viewport "Fri 13 Sat 14 5/5 1 Job Sun 15 5/5 1 Job Mon 16 Tue 17 Wed 18 Thu 19 Fri 20 Sat…" at bounding box center [237, 145] width 475 height 191
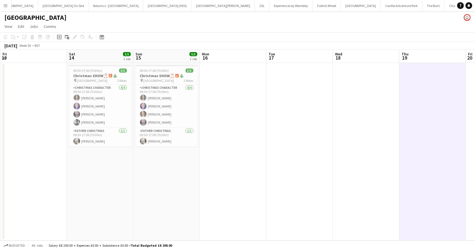
scroll to position [0, 133]
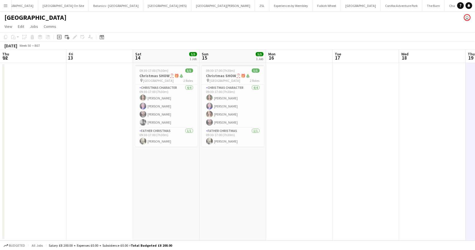
drag, startPoint x: 353, startPoint y: 195, endPoint x: 398, endPoint y: 188, distance: 45.8
click at [398, 188] on app-calendar-viewport "Tue 10 Wed 11 Thu 12 Fri 13 Sat 14 5/5 1 Job Sun 15 5/5 1 Job Mon 16 Tue 17 Wed…" at bounding box center [237, 145] width 475 height 191
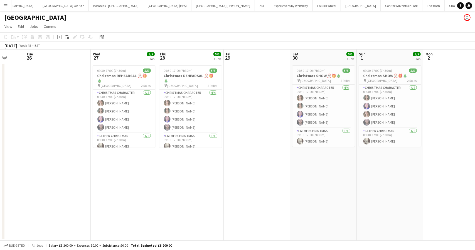
scroll to position [0, 183]
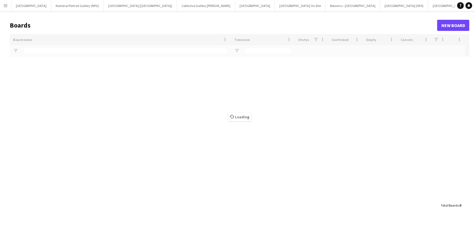
type input "***"
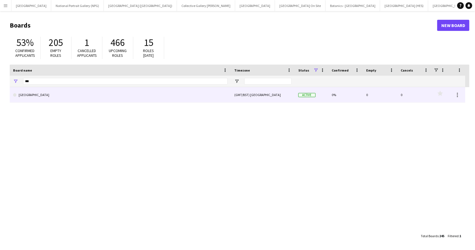
click at [33, 97] on link "[GEOGRAPHIC_DATA]" at bounding box center [120, 95] width 215 height 16
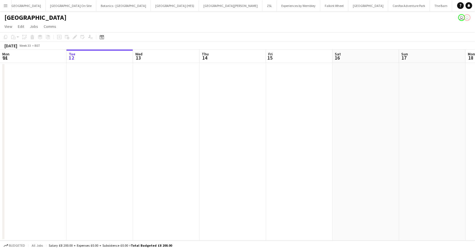
scroll to position [0, 237]
click at [103, 37] on icon "Date picker" at bounding box center [102, 37] width 4 height 4
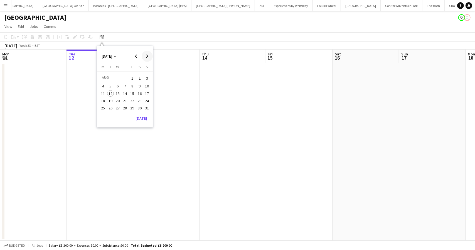
click at [144, 57] on span "Next month" at bounding box center [147, 56] width 11 height 11
click at [145, 56] on span "Next month" at bounding box center [147, 56] width 11 height 11
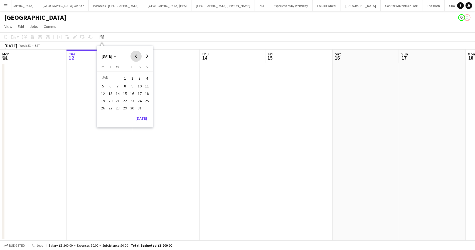
click at [136, 55] on span "Previous month" at bounding box center [135, 56] width 11 height 11
click at [125, 98] on span "18" at bounding box center [125, 99] width 7 height 7
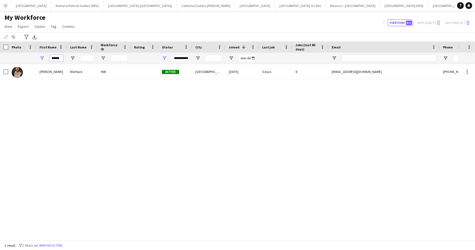
click at [60, 58] on input "******" at bounding box center [57, 58] width 14 height 7
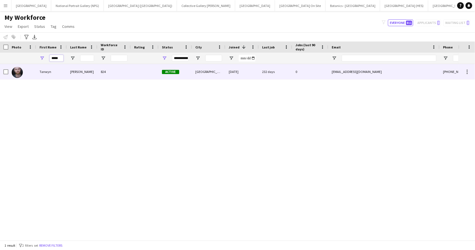
type input "*****"
click at [55, 72] on div "Tanwyn" at bounding box center [51, 71] width 31 height 15
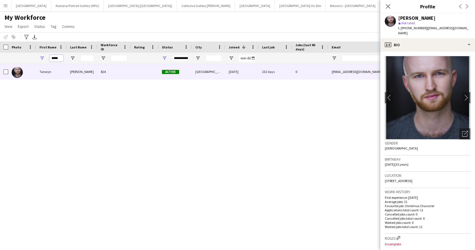
click at [56, 58] on input "*****" at bounding box center [57, 58] width 14 height 7
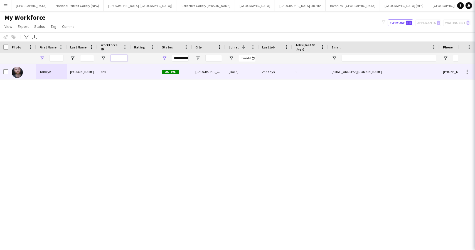
click at [121, 59] on input "Workforce ID Filter Input" at bounding box center [119, 58] width 17 height 7
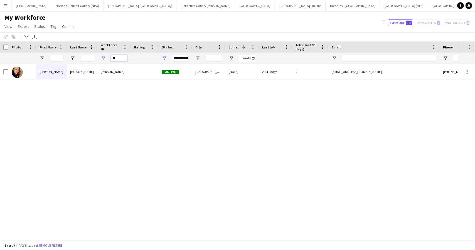
type input "*"
click at [87, 59] on input "Last Name Filter Input" at bounding box center [87, 58] width 14 height 7
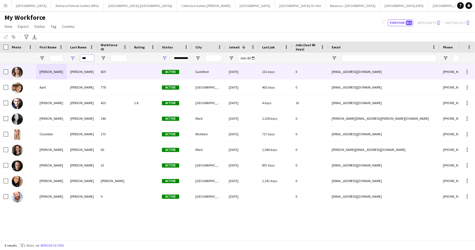
type input "***"
click at [57, 71] on div "Catherine" at bounding box center [51, 71] width 31 height 15
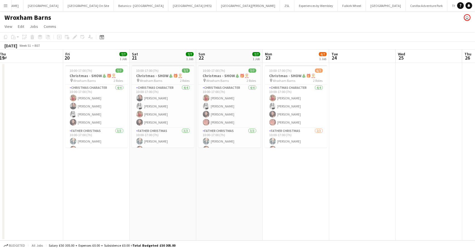
scroll to position [0, 203]
drag, startPoint x: 355, startPoint y: 185, endPoint x: 257, endPoint y: 187, distance: 97.7
click at [257, 187] on app-calendar-viewport "Mon 16 Tue 17 Wed 18 Thu 19 Fri 20 7/7 1 Job Sat 21 7/7 1 Job Sun 22 7/7 1 Job …" at bounding box center [237, 145] width 475 height 191
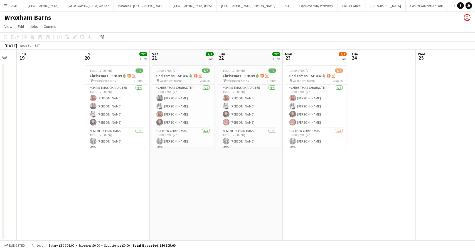
scroll to position [0, 116]
click at [52, 83] on app-date-cell at bounding box center [50, 152] width 66 height 178
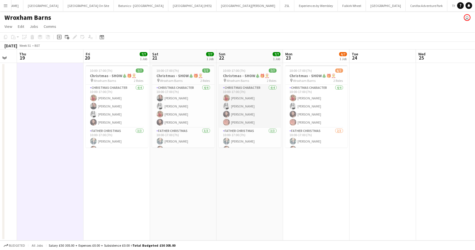
click at [248, 109] on app-card-role "Christmas Character [DATE] 10:00-17:00 (7h) [PERSON_NAME] [PERSON_NAME] [PERSON…" at bounding box center [250, 106] width 62 height 43
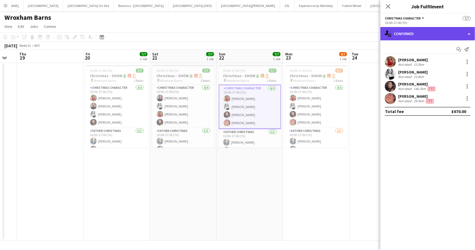
click at [462, 35] on div "single-neutral-actions-check-2 Confirmed" at bounding box center [427, 33] width 95 height 13
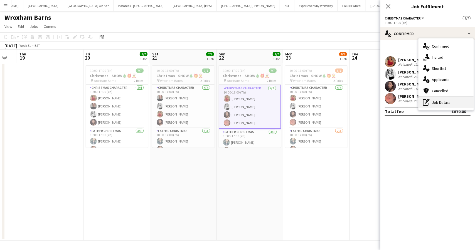
click at [446, 101] on div "pen-write Job Details" at bounding box center [445, 102] width 55 height 11
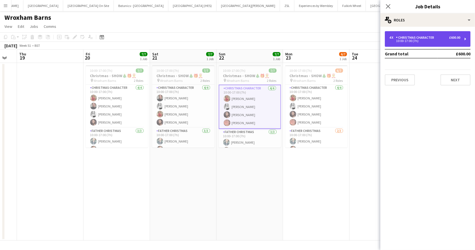
click at [449, 36] on div "4 x Christmas Character £600.00" at bounding box center [424, 38] width 71 height 4
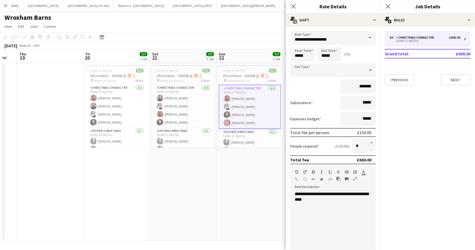
click at [243, 102] on app-card-role "Christmas Character [DATE] 10:00-17:00 (7h) [PERSON_NAME] [PERSON_NAME] [PERSON…" at bounding box center [250, 107] width 62 height 44
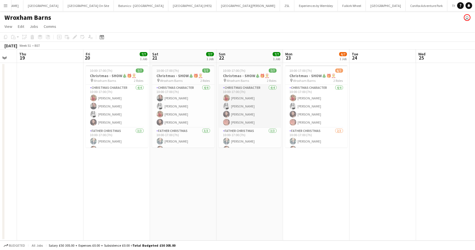
click at [243, 111] on app-card-role "Christmas Character [DATE] 10:00-17:00 (7h) [PERSON_NAME] [PERSON_NAME] [PERSON…" at bounding box center [250, 106] width 62 height 43
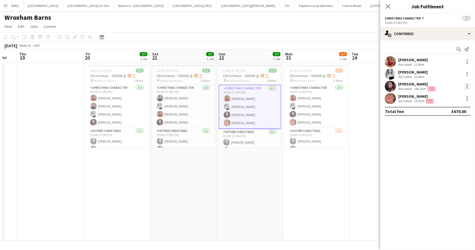
click at [467, 85] on div at bounding box center [467, 86] width 7 height 7
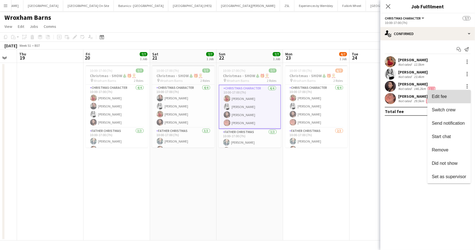
click at [438, 94] on span "Edit fee" at bounding box center [439, 96] width 15 height 5
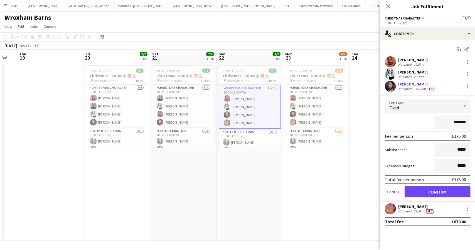
click at [423, 46] on div "Start chat Send notification" at bounding box center [428, 49] width 86 height 9
click at [341, 233] on app-date-cell "10:00-17:00 (7h) 6/7 Christmas - SHOW🎄🎁🤶 pin Wroxham Barns 2 Roles Christmas Ch…" at bounding box center [317, 152] width 66 height 178
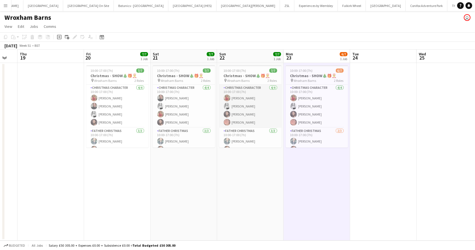
click at [243, 118] on app-card-role "Christmas Character [DATE] 10:00-17:00 (7h) [PERSON_NAME] [PERSON_NAME] [PERSON…" at bounding box center [250, 106] width 62 height 43
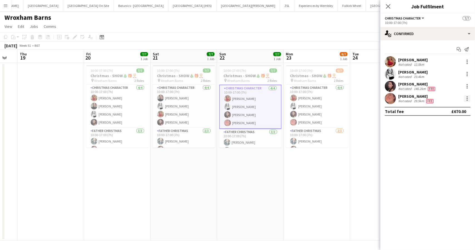
click at [469, 98] on div at bounding box center [467, 98] width 7 height 7
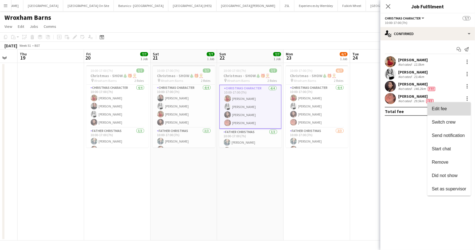
click at [443, 108] on span "Edit fee" at bounding box center [439, 108] width 15 height 5
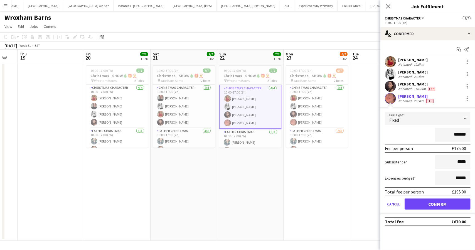
click at [323, 35] on app-toolbar "Copy Paste Paste Ctrl+V Paste with crew Ctrl+Shift+V Paste linked Job [GEOGRAPH…" at bounding box center [237, 36] width 475 height 9
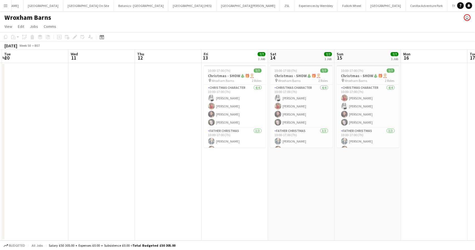
scroll to position [0, 131]
click at [221, 108] on app-card-role "Christmas Character [DATE] 10:00-17:00 (7h) [PERSON_NAME] [PERSON_NAME] [PERSON…" at bounding box center [234, 106] width 62 height 43
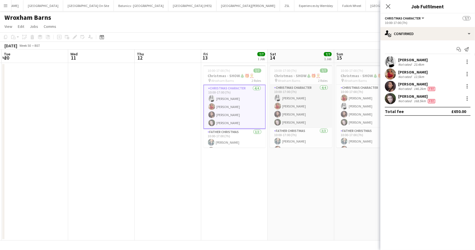
click at [274, 108] on app-card-role "Christmas Character [DATE] 10:00-17:00 (7h) [PERSON_NAME] [PERSON_NAME] [PERSON…" at bounding box center [301, 106] width 62 height 43
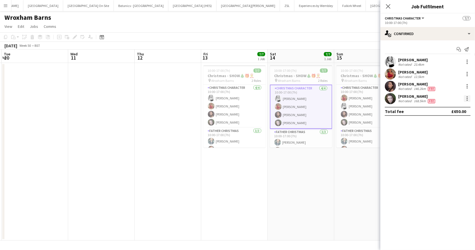
click at [466, 95] on div at bounding box center [467, 98] width 7 height 7
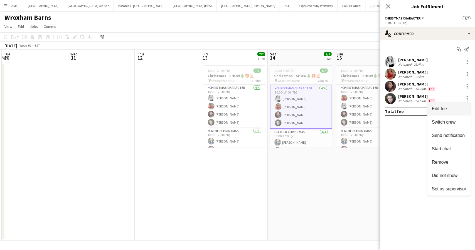
click at [442, 108] on span "Edit fee" at bounding box center [439, 108] width 15 height 5
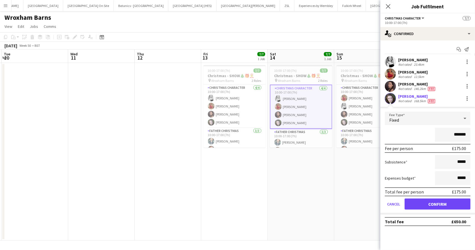
click at [318, 22] on app-page-menu "View Day view expanded Day view collapsed Month view Date picker Jump to [DATE]…" at bounding box center [237, 27] width 475 height 11
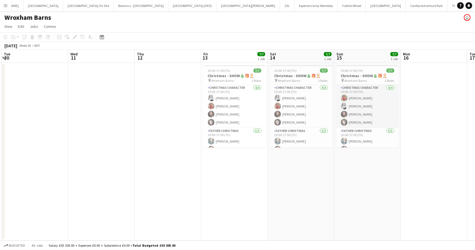
click at [386, 114] on app-card-role "Christmas Character [DATE] 10:00-17:00 (7h) [PERSON_NAME] [PERSON_NAME] [PERSON…" at bounding box center [367, 106] width 62 height 43
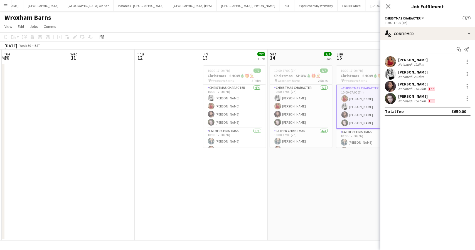
click at [251, 29] on app-page-menu "View Day view expanded Day view collapsed Month view Date picker Jump to [DATE]…" at bounding box center [237, 27] width 475 height 11
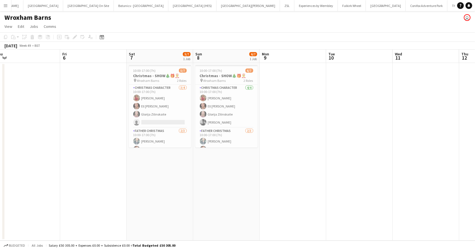
scroll to position [0, 139]
click at [213, 109] on app-card-role "Christmas Character [DATE] 10:00-17:00 (7h) [PERSON_NAME] Ell [PERSON_NAME] [PE…" at bounding box center [227, 106] width 62 height 43
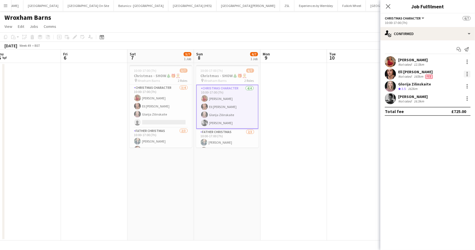
click at [467, 74] on div at bounding box center [467, 73] width 1 height 1
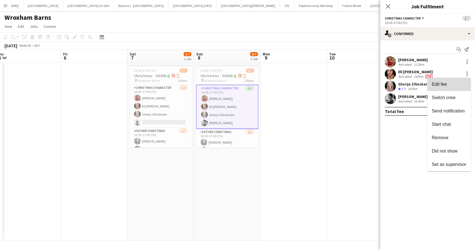
click at [444, 87] on button "Edit fee" at bounding box center [448, 84] width 43 height 13
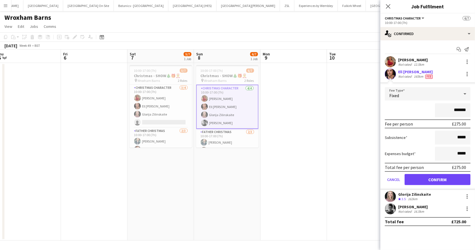
click at [269, 23] on app-page-menu "View Day view expanded Day view collapsed Month view Date picker Jump to [DATE]…" at bounding box center [237, 27] width 475 height 11
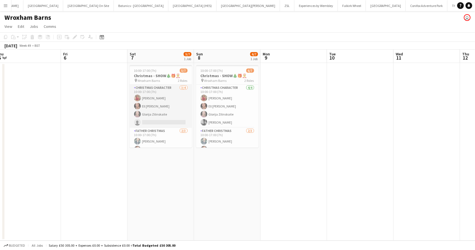
click at [158, 107] on app-card-role "Christmas Character [DATE] 10:00-17:00 (7h) [PERSON_NAME] Ell [PERSON_NAME] sin…" at bounding box center [161, 106] width 62 height 43
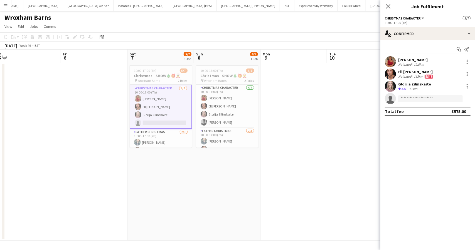
click at [299, 26] on app-page-menu "View Day view expanded Day view collapsed Month view Date picker Jump to [DATE]…" at bounding box center [237, 27] width 475 height 11
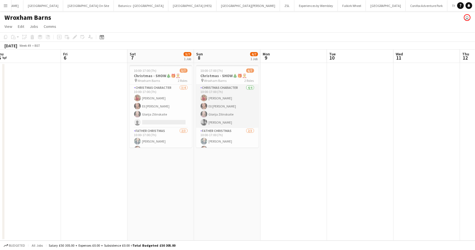
click at [210, 104] on app-card-role "Christmas Character [DATE] 10:00-17:00 (7h) [PERSON_NAME] Ell [PERSON_NAME] [PE…" at bounding box center [227, 106] width 62 height 43
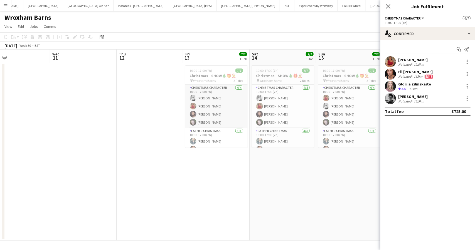
scroll to position [0, 216]
click at [277, 109] on app-card-role "Christmas Character [DATE] 10:00-17:00 (7h) [PERSON_NAME] [PERSON_NAME] [PERSON…" at bounding box center [283, 106] width 62 height 43
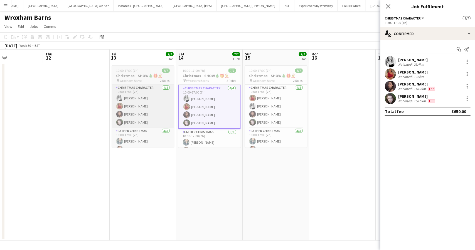
scroll to position [0, 156]
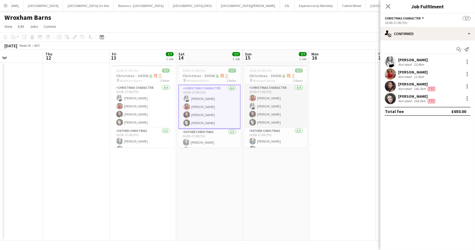
click at [272, 116] on app-card-role "Christmas Character [DATE] 10:00-17:00 (7h) [PERSON_NAME] [PERSON_NAME] [PERSON…" at bounding box center [276, 106] width 62 height 43
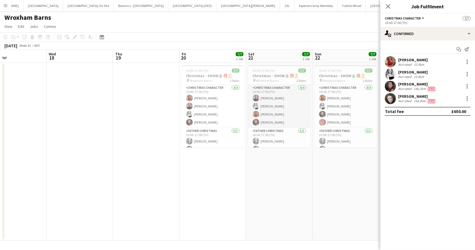
scroll to position [0, 154]
click at [284, 112] on app-card-role "Christmas Character [DATE] 10:00-17:00 (7h) [PERSON_NAME] [PERSON_NAME] [PERSON…" at bounding box center [278, 106] width 62 height 43
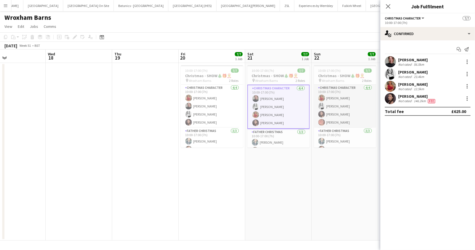
click at [334, 112] on app-card-role "Christmas Character [DATE] 10:00-17:00 (7h) [PERSON_NAME] [PERSON_NAME] [PERSON…" at bounding box center [345, 106] width 62 height 43
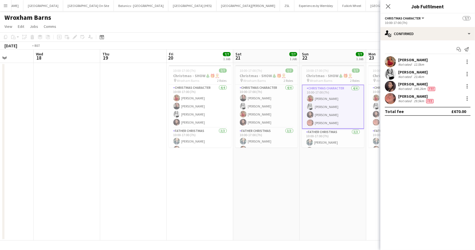
drag, startPoint x: 105, startPoint y: 157, endPoint x: 263, endPoint y: 157, distance: 157.5
click at [263, 157] on app-calendar-viewport "Sun 15 7/7 1 Job Mon 16 Tue 17 Wed 18 Thu 19 Fri 20 7/7 1 Job Sat 21 7/7 1 Job …" at bounding box center [237, 145] width 475 height 191
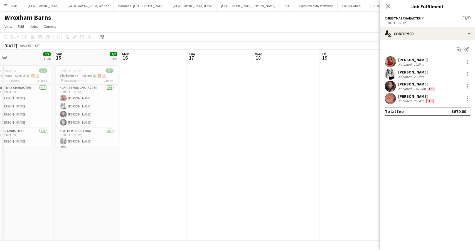
scroll to position [0, 174]
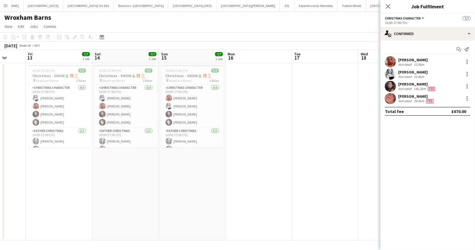
drag, startPoint x: 71, startPoint y: 159, endPoint x: 196, endPoint y: 167, distance: 125.5
click at [196, 167] on app-calendar-viewport "Tue 10 Wed 11 Thu 12 Fri 13 7/7 1 Job Sat 14 7/7 1 Job Sun 15 7/7 1 Job Mon 16 …" at bounding box center [237, 145] width 475 height 191
click at [193, 124] on app-card-role "Christmas Character [DATE] 10:00-17:00 (7h) [PERSON_NAME] [PERSON_NAME] [PERSON…" at bounding box center [192, 106] width 62 height 43
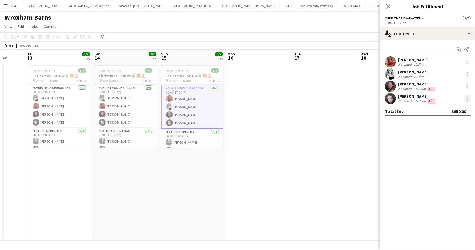
click at [467, 98] on div at bounding box center [467, 98] width 1 height 1
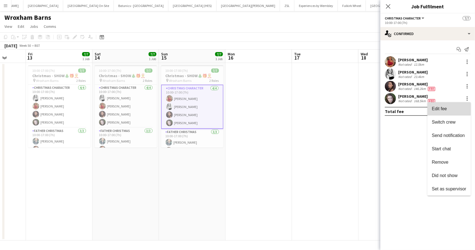
click at [442, 104] on button "Edit fee" at bounding box center [448, 108] width 43 height 13
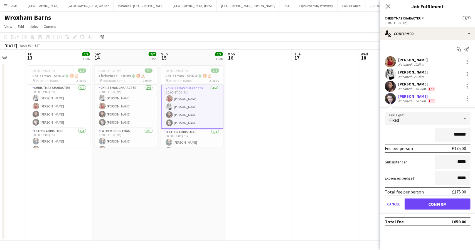
click at [412, 85] on div "[PERSON_NAME]" at bounding box center [417, 84] width 38 height 5
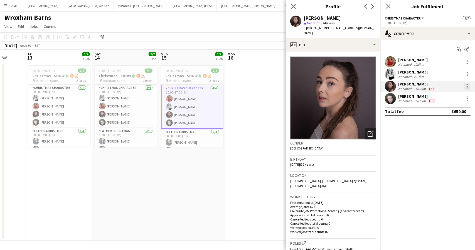
click at [467, 85] on div at bounding box center [467, 84] width 1 height 1
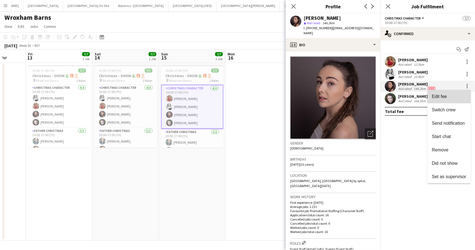
click at [445, 97] on span "Edit fee" at bounding box center [439, 96] width 15 height 5
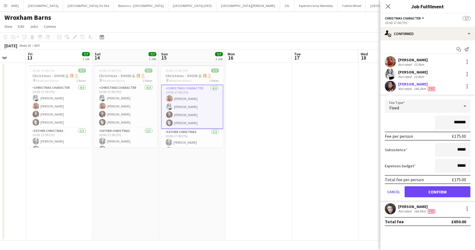
click at [329, 43] on div "[DATE] Week 50 • BST" at bounding box center [237, 46] width 475 height 8
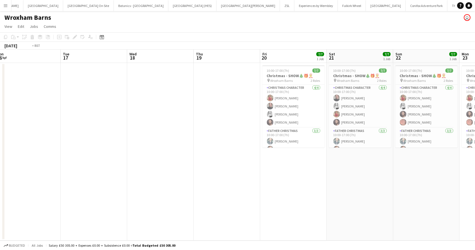
drag, startPoint x: 399, startPoint y: 170, endPoint x: 167, endPoint y: 172, distance: 231.8
click at [167, 172] on app-calendar-viewport "Thu 12 Fri 13 7/7 1 Job Sat 14 7/7 1 Job Sun 15 7/7 1 Job Mon 16 Tue 17 Wed 18 …" at bounding box center [237, 145] width 475 height 191
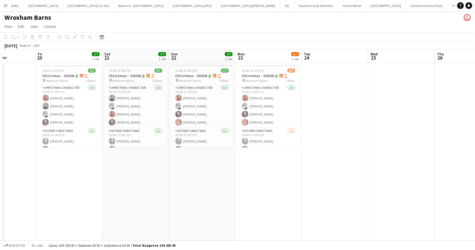
drag, startPoint x: 406, startPoint y: 172, endPoint x: 182, endPoint y: 173, distance: 223.7
click at [182, 173] on app-calendar-viewport "Mon 16 Tue 17 Wed 18 Thu 19 Fri 20 7/7 1 Job Sat 21 7/7 1 Job Sun 22 7/7 1 Job …" at bounding box center [237, 145] width 475 height 191
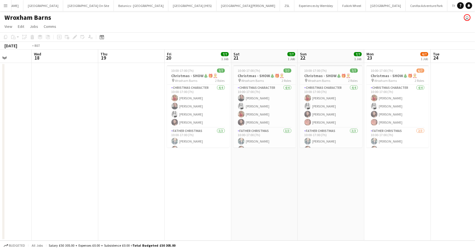
drag, startPoint x: 181, startPoint y: 170, endPoint x: 438, endPoint y: 171, distance: 257.1
click at [440, 171] on app-calendar-viewport "Sun 15 7/7 1 Job Mon 16 Tue 17 Wed 18 Thu 19 Fri 20 7/7 1 Job Sat 21 7/7 1 Job …" at bounding box center [237, 145] width 475 height 191
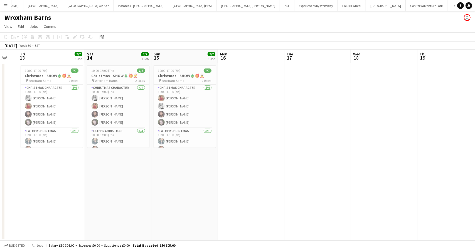
scroll to position [0, 116]
drag, startPoint x: 132, startPoint y: 182, endPoint x: 307, endPoint y: 167, distance: 175.4
click at [307, 167] on app-calendar-viewport "Wed 11 Thu 12 Fri 13 7/7 1 Job Sat 14 7/7 1 Job Sun 15 7/7 1 Job Mon 16 Tue 17 …" at bounding box center [237, 145] width 475 height 191
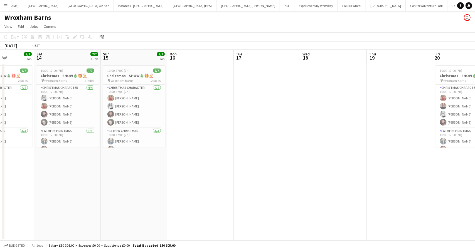
scroll to position [0, 272]
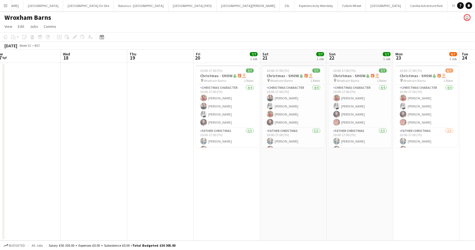
drag, startPoint x: 396, startPoint y: 178, endPoint x: 107, endPoint y: 194, distance: 289.3
click at [107, 194] on app-calendar-viewport "Fri 13 7/7 1 Job Sat 14 7/7 1 Job Sun 15 7/7 1 Job Mon 16 Tue 17 Wed 18 Thu 19 …" at bounding box center [237, 145] width 475 height 191
click at [360, 117] on app-card-role "Christmas Character [DATE] 10:00-17:00 (7h) [PERSON_NAME] [PERSON_NAME] [PERSON…" at bounding box center [360, 106] width 62 height 43
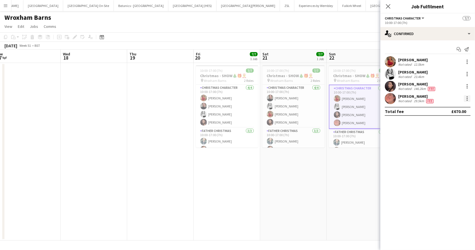
click at [467, 100] on div at bounding box center [467, 100] width 1 height 1
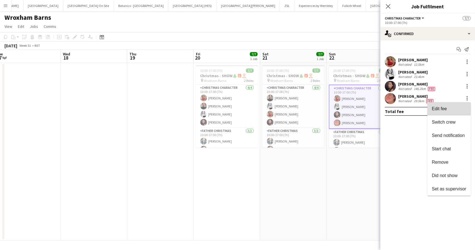
click at [438, 106] on span "Edit fee" at bounding box center [439, 108] width 15 height 5
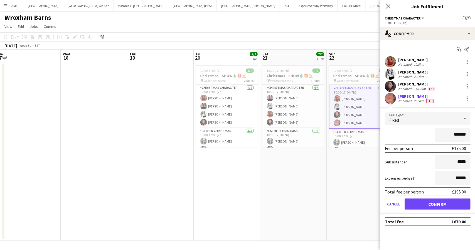
click at [328, 30] on app-page-menu "View Day view expanded Day view collapsed Month view Date picker Jump to [DATE]…" at bounding box center [237, 27] width 475 height 11
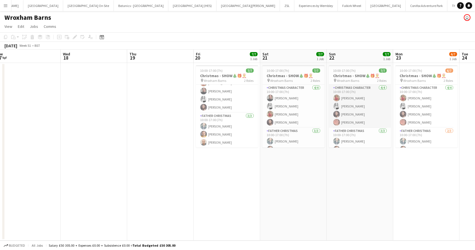
scroll to position [0, 0]
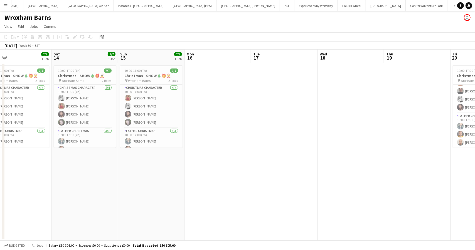
drag, startPoint x: 328, startPoint y: 142, endPoint x: 365, endPoint y: 142, distance: 37.3
click at [365, 142] on app-calendar-viewport "Wed 11 Thu 12 Fri 13 7/7 1 Job Sat 14 7/7 1 Job Sun 15 7/7 1 Job Mon 16 Tue 17 …" at bounding box center [237, 145] width 475 height 191
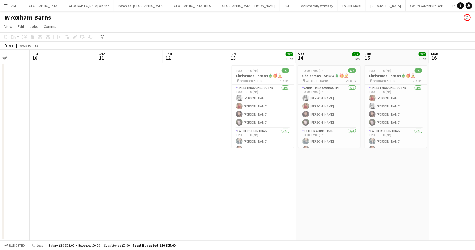
scroll to position [0, 169]
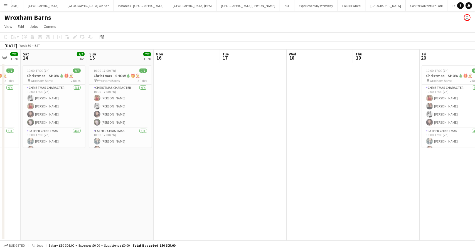
drag, startPoint x: 102, startPoint y: 166, endPoint x: 109, endPoint y: 168, distance: 7.0
click at [71, 168] on app-calendar-viewport "Wed 11 Thu 12 Fri 13 7/7 1 Job Sat 14 7/7 1 Job Sun 15 7/7 1 Job Mon 16 Tue 17 …" at bounding box center [237, 145] width 475 height 191
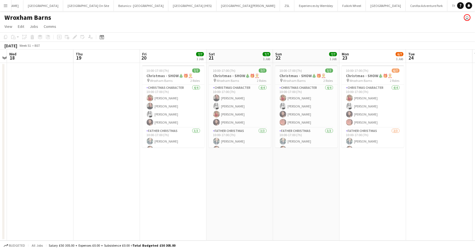
drag, startPoint x: 207, startPoint y: 186, endPoint x: 123, endPoint y: 186, distance: 84.0
click at [123, 186] on app-calendar-viewport "Sun 15 7/7 1 Job Mon 16 Tue 17 Wed 18 Thu 19 Fri 20 7/7 1 Job Sat 21 7/7 1 Job …" at bounding box center [237, 145] width 475 height 191
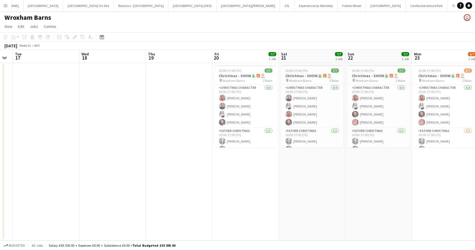
drag, startPoint x: 402, startPoint y: 184, endPoint x: 475, endPoint y: 184, distance: 72.3
click at [475, 184] on app-calendar-viewport "Sun 15 7/7 1 Job Mon 16 Tue 17 Wed 18 Thu 19 Fri 20 7/7 1 Job Sat 21 7/7 1 Job …" at bounding box center [237, 145] width 475 height 191
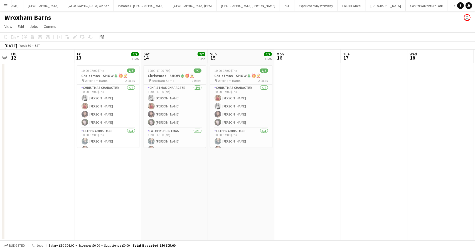
drag, startPoint x: 78, startPoint y: 174, endPoint x: 303, endPoint y: 185, distance: 224.8
click at [403, 178] on app-calendar-viewport "Tue 10 Wed 11 Thu 12 Fri 13 7/7 1 Job Sat 14 7/7 1 Job Sun 15 7/7 1 Job Mon 16 …" at bounding box center [237, 145] width 475 height 191
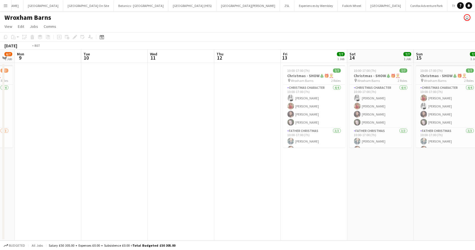
drag, startPoint x: 291, startPoint y: 186, endPoint x: 364, endPoint y: 186, distance: 73.5
click at [364, 186] on app-calendar-viewport "Sat 7 5/7 1 Job Sun 8 6/7 1 Job Mon 9 Tue 10 Wed 11 Thu 12 Fri 13 7/7 1 Job Sat…" at bounding box center [237, 145] width 475 height 191
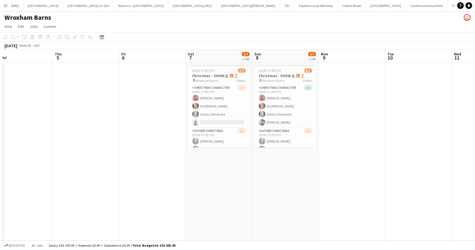
scroll to position [0, 156]
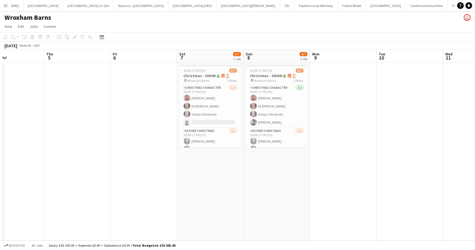
drag, startPoint x: 85, startPoint y: 185, endPoint x: 311, endPoint y: 181, distance: 225.4
click at [311, 181] on app-calendar-viewport "Mon 2 Tue 3 Wed 4 Thu 5 Fri 6 Sat 7 5/7 1 Job Sun 8 6/7 1 Job Mon 9 Tue 10 Wed …" at bounding box center [237, 145] width 475 height 191
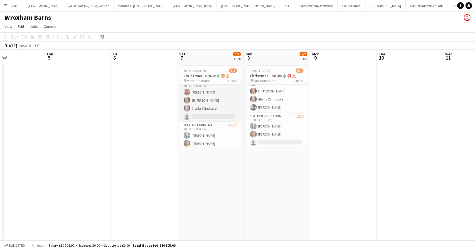
scroll to position [15, 0]
click at [184, 28] on app-page-menu "View Day view expanded Day view collapsed Month view Date picker Jump to [DATE]…" at bounding box center [237, 27] width 475 height 11
